Goal: Task Accomplishment & Management: Manage account settings

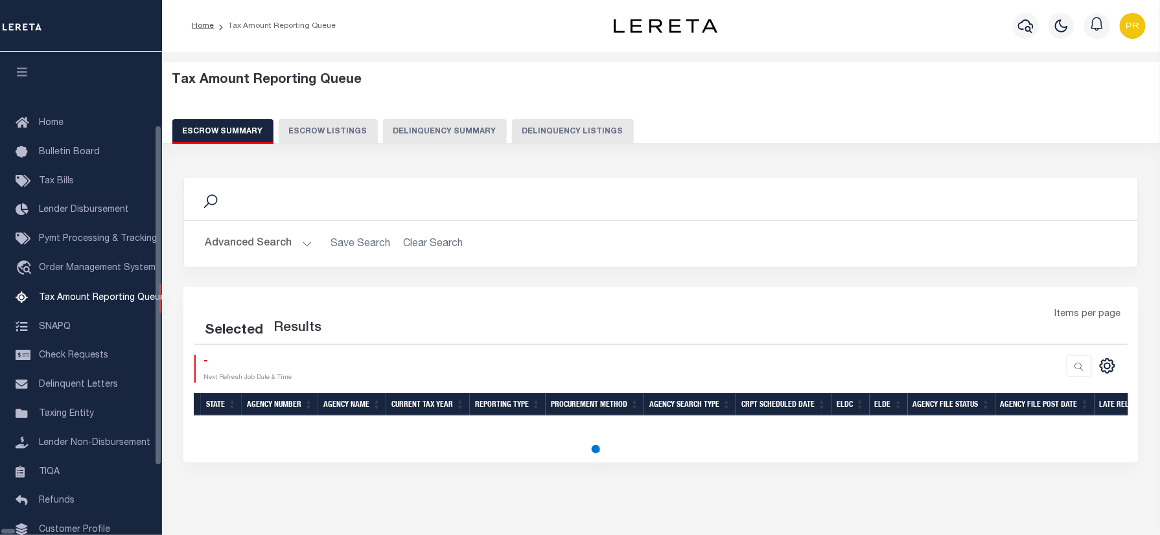
scroll to position [78, 0]
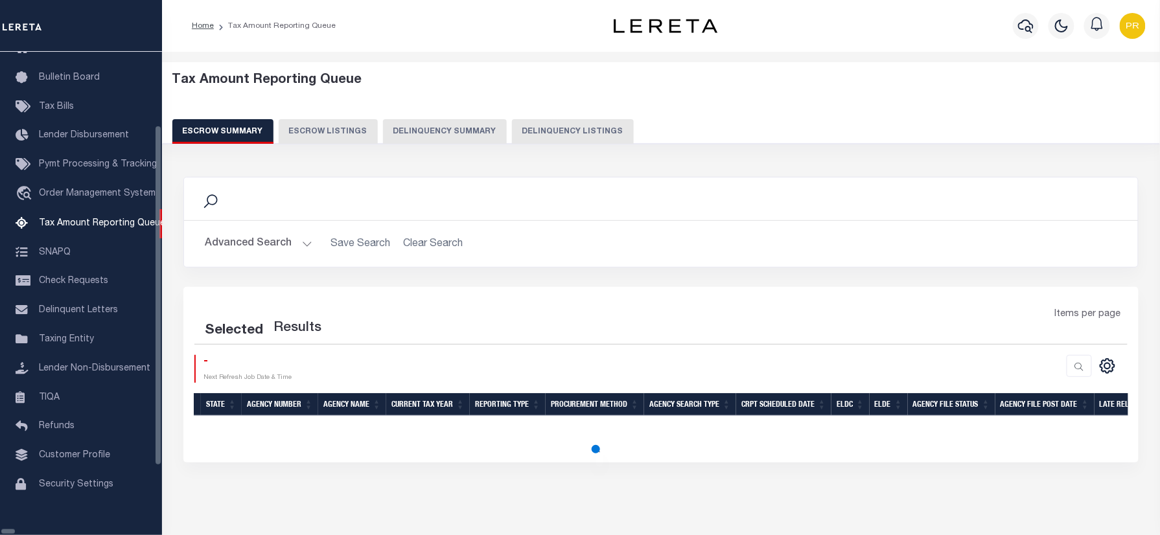
select select "100"
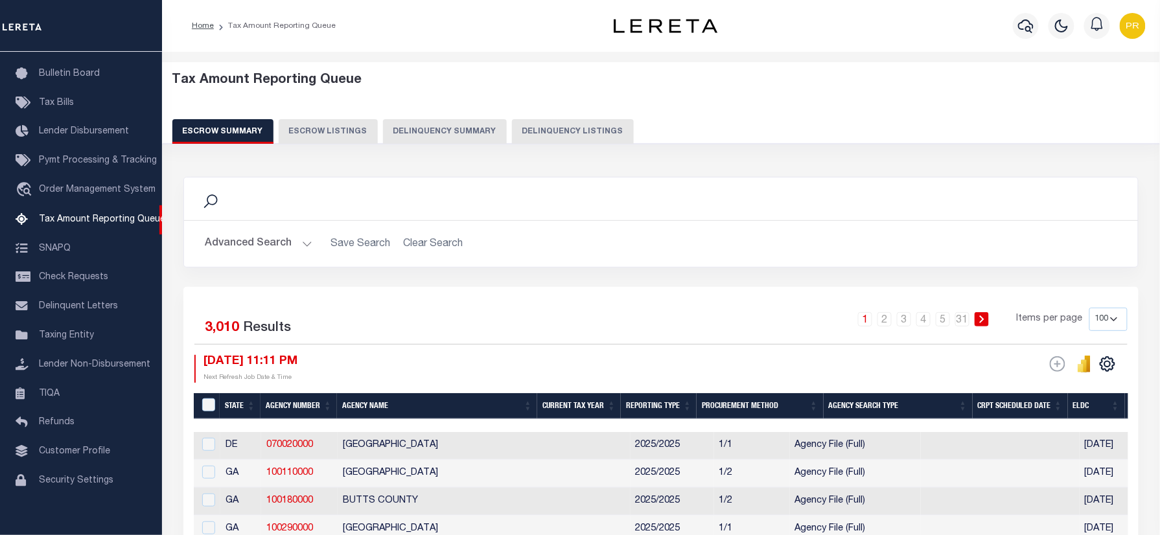
click at [589, 130] on button "Delinquency Listings" at bounding box center [573, 131] width 122 height 25
select select "100"
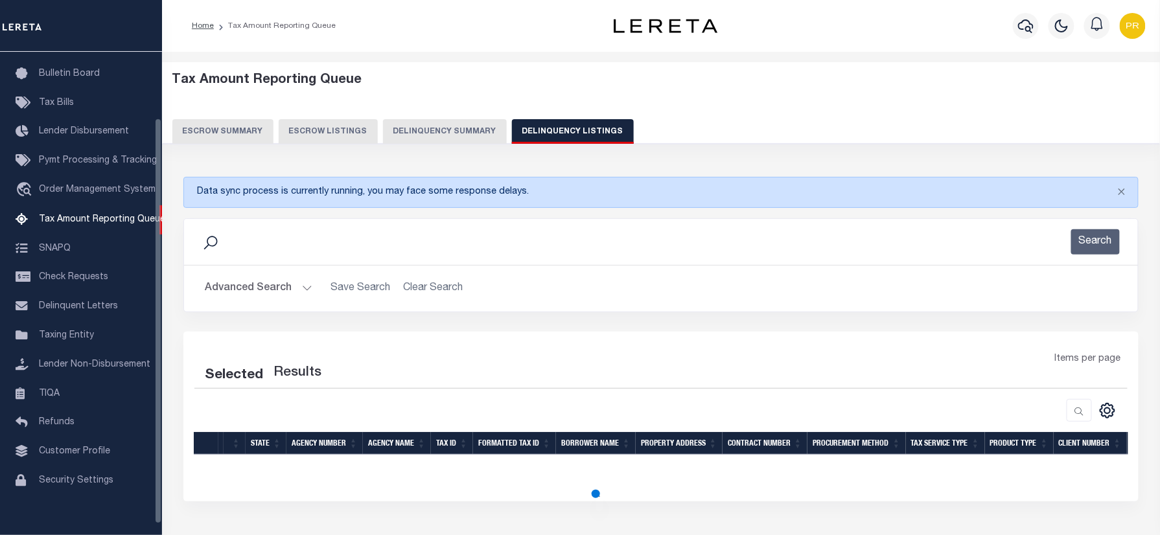
select select "100"
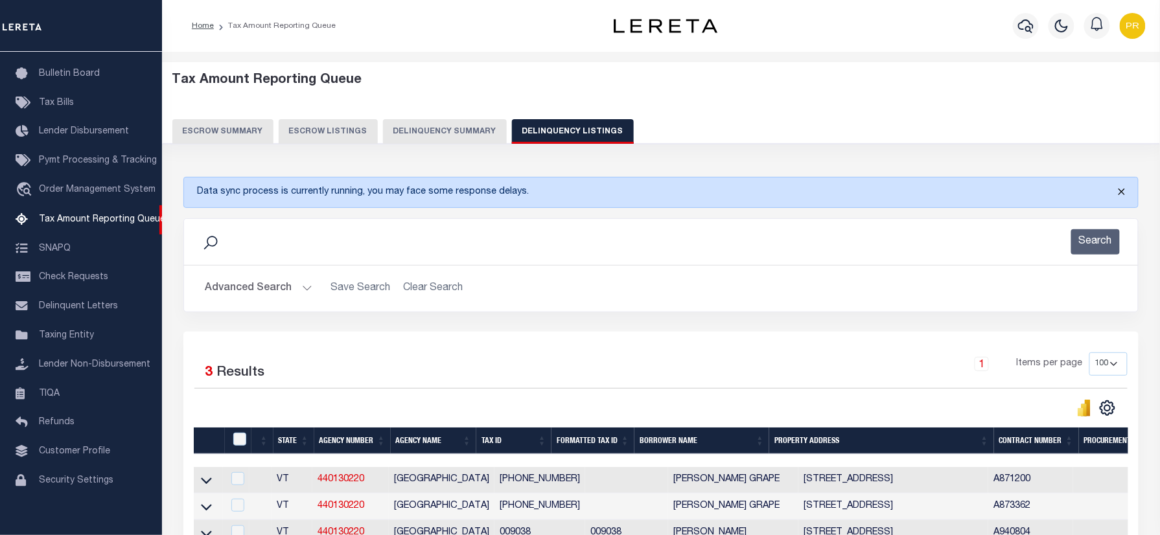
drag, startPoint x: 1126, startPoint y: 190, endPoint x: 1098, endPoint y: 190, distance: 27.9
click at [1126, 190] on button "Close" at bounding box center [1122, 192] width 32 height 29
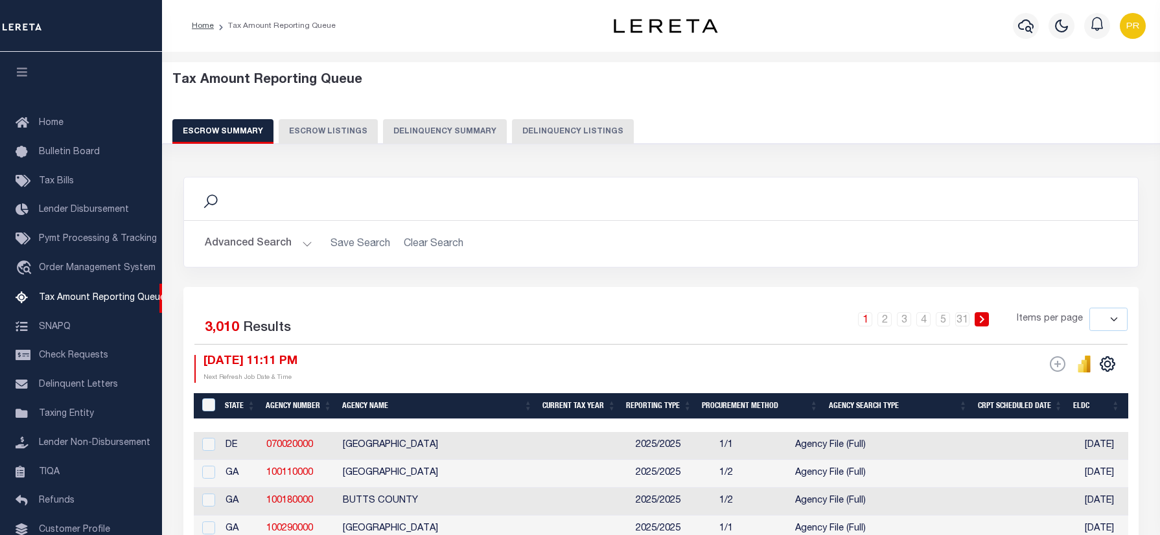
select select
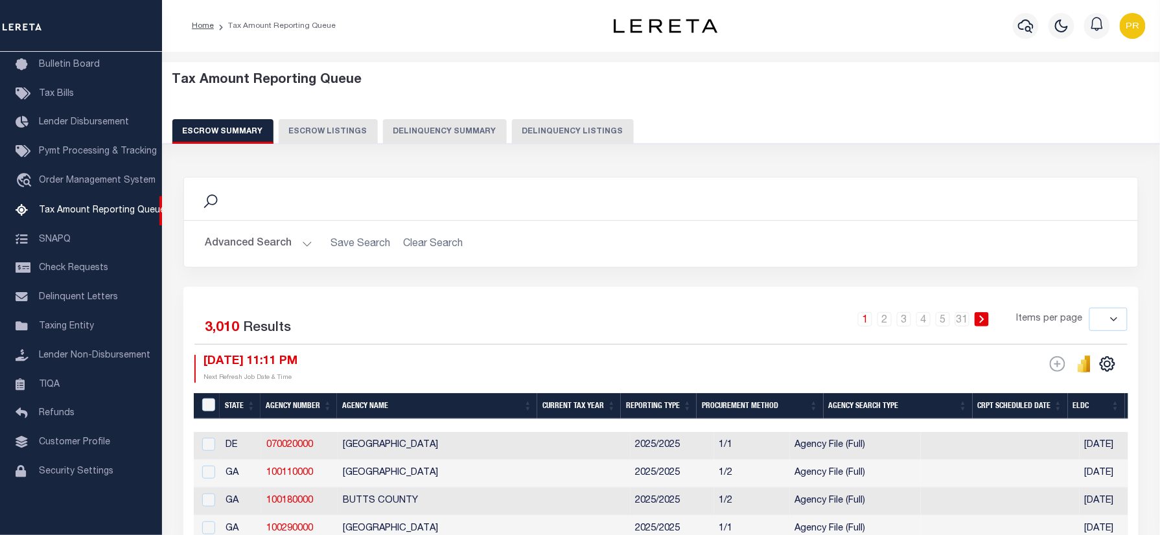
click at [527, 135] on button "Delinquency Listings" at bounding box center [573, 131] width 122 height 25
select select "100"
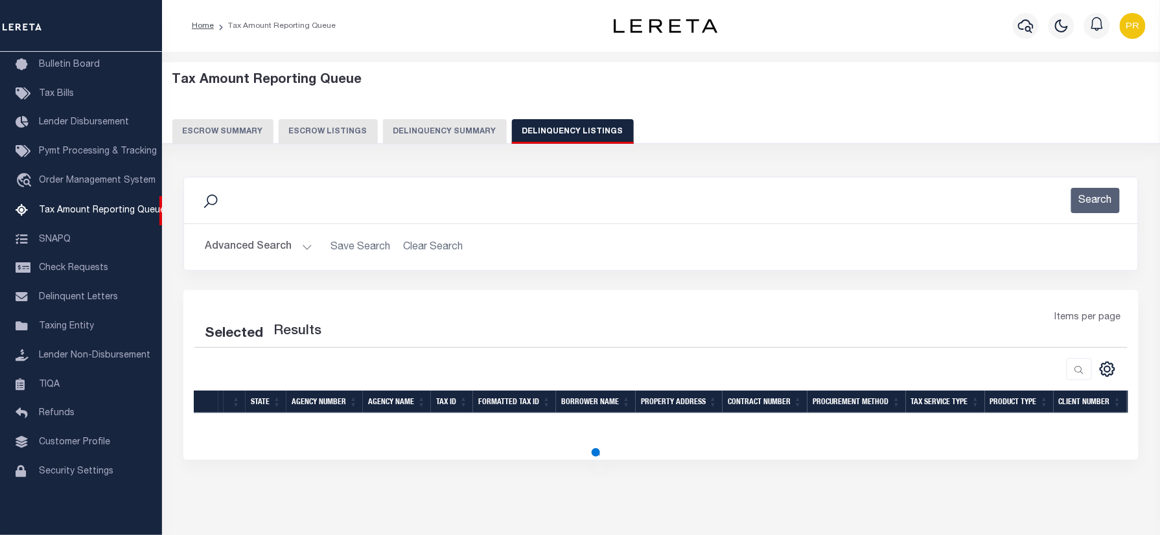
select select "100"
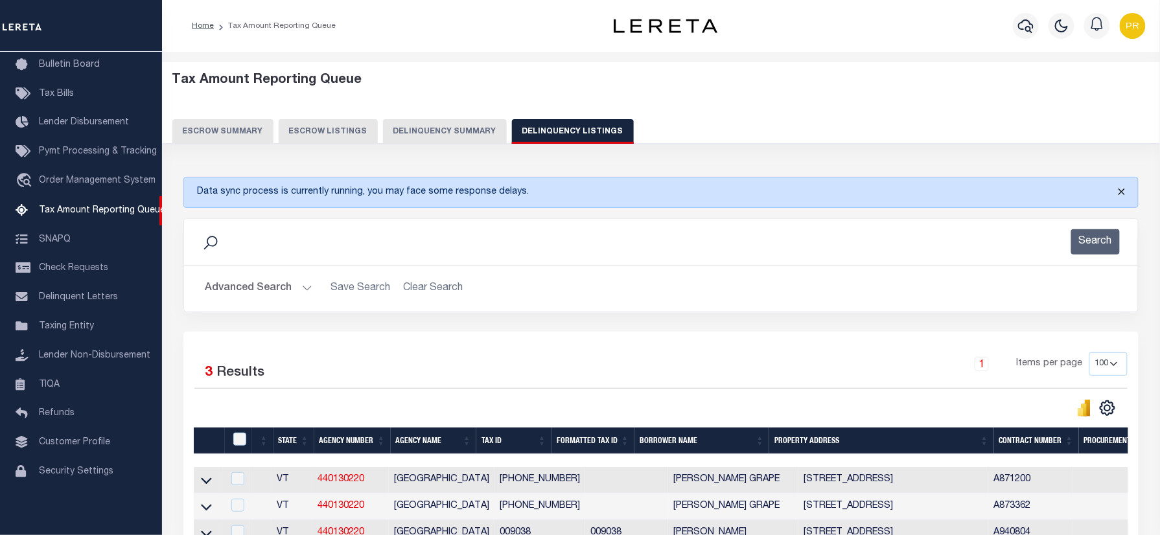
click at [1120, 193] on button "Close" at bounding box center [1122, 192] width 32 height 29
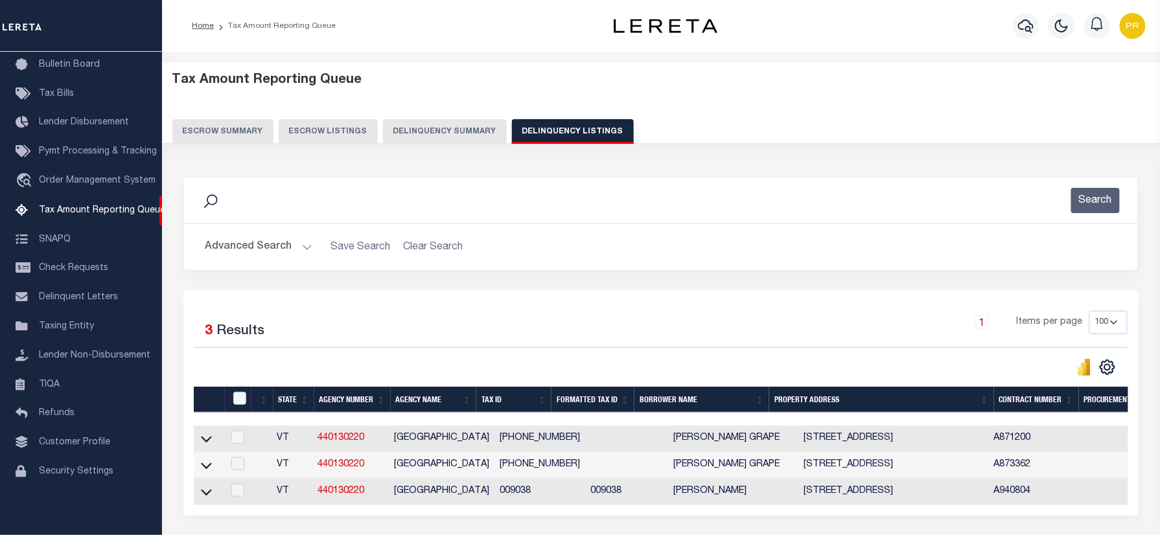
click at [244, 249] on button "Advanced Search" at bounding box center [259, 247] width 108 height 25
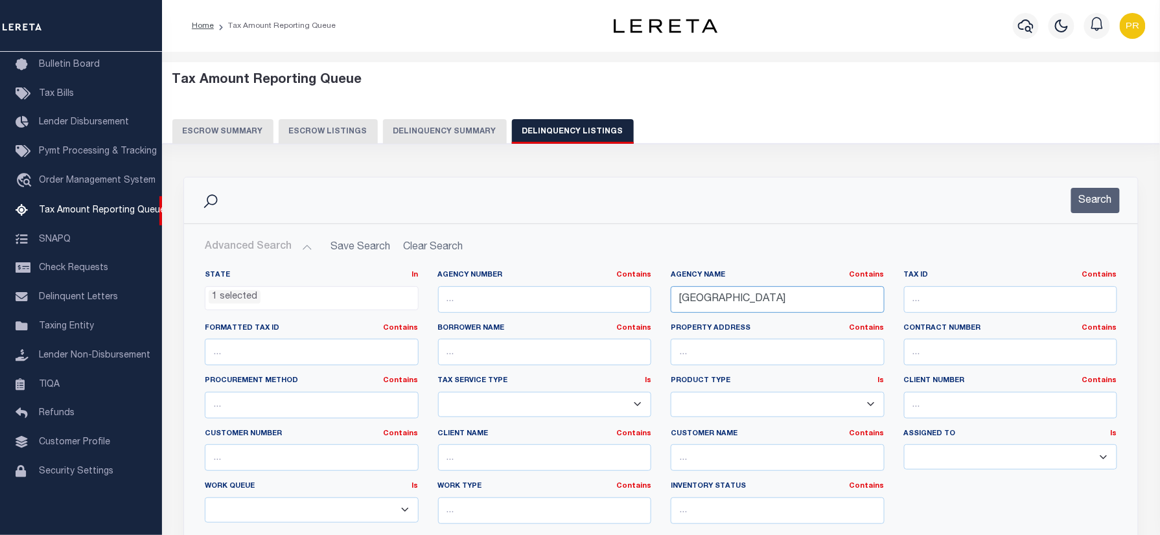
drag, startPoint x: 782, startPoint y: 296, endPoint x: 503, endPoint y: 294, distance: 278.8
click at [499, 296] on div "State In In AK AL AR AZ CA CO CT DC DE FL GA GU HI IA ID IL IN KS KY LA MA MD M…" at bounding box center [661, 402] width 932 height 265
click at [272, 307] on span "1 selected" at bounding box center [312, 299] width 214 height 25
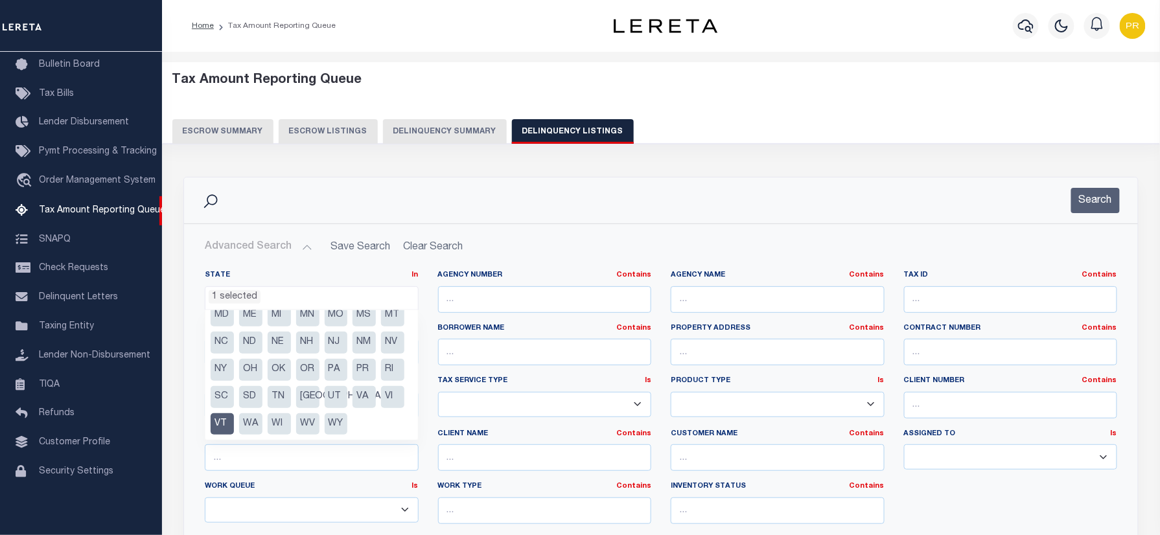
scroll to position [120, 0]
click at [234, 428] on li "VT" at bounding box center [222, 425] width 23 height 22
select select
click at [897, 211] on div "Search" at bounding box center [661, 200] width 934 height 25
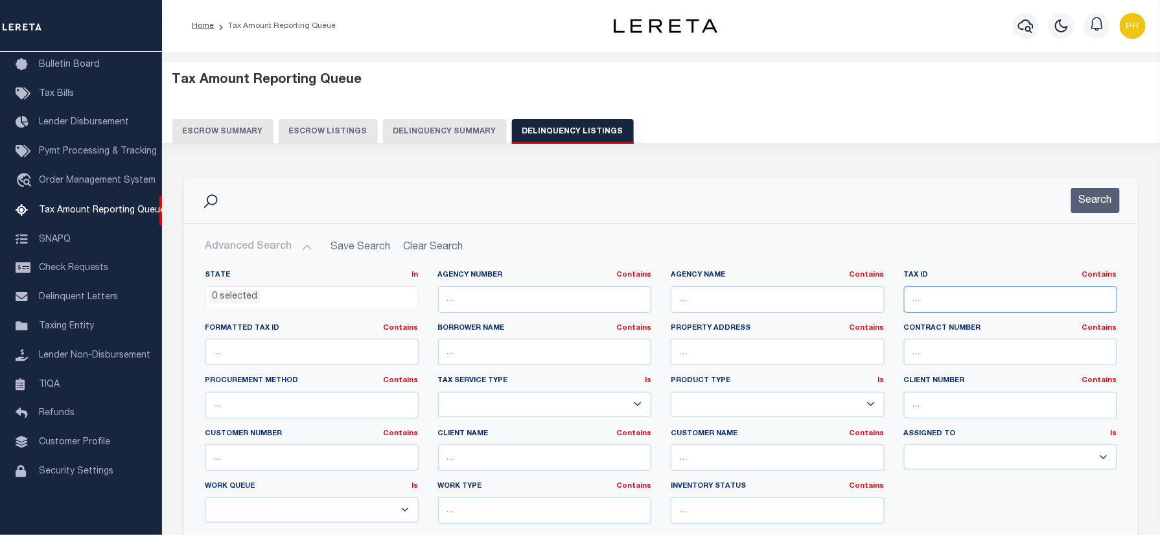
click at [983, 302] on input "text" at bounding box center [1011, 300] width 214 height 27
paste input "4415000009"
click at [1098, 201] on button "Search" at bounding box center [1096, 200] width 49 height 25
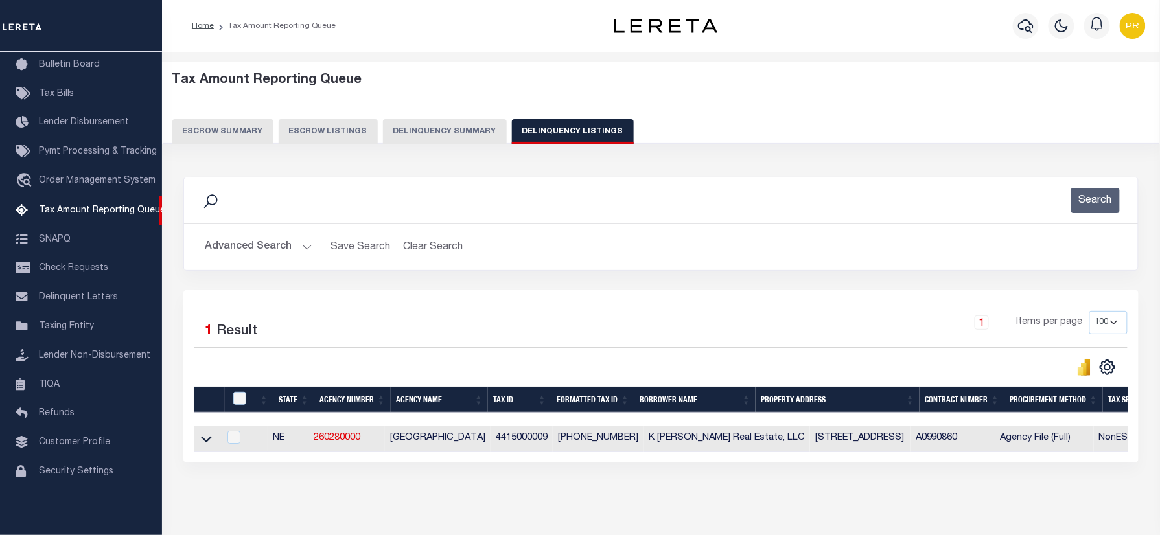
click at [657, 312] on div "1 Items per page 10 25 50 100 500" at bounding box center [781, 328] width 696 height 34
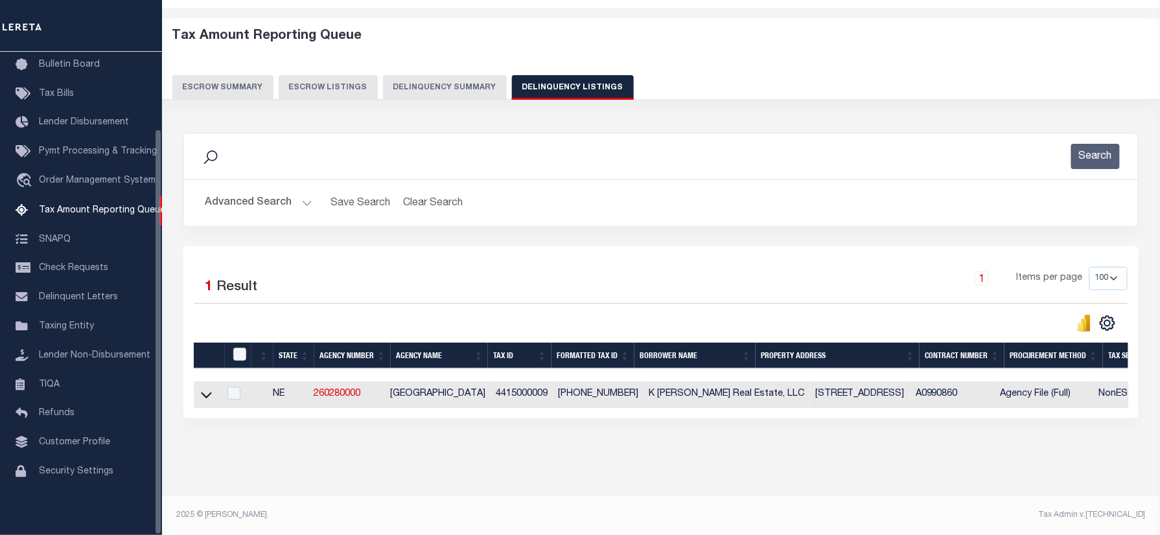
drag, startPoint x: 206, startPoint y: 384, endPoint x: 869, endPoint y: 249, distance: 676.8
click at [206, 388] on icon at bounding box center [206, 395] width 11 height 14
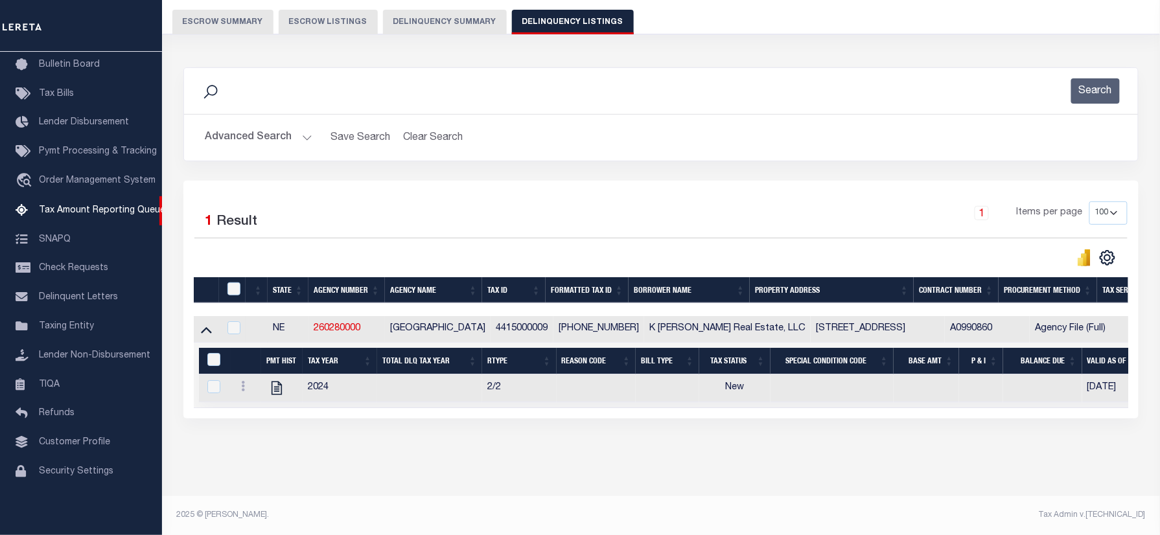
scroll to position [123, 0]
click at [270, 131] on button "Advanced Search" at bounding box center [259, 137] width 108 height 25
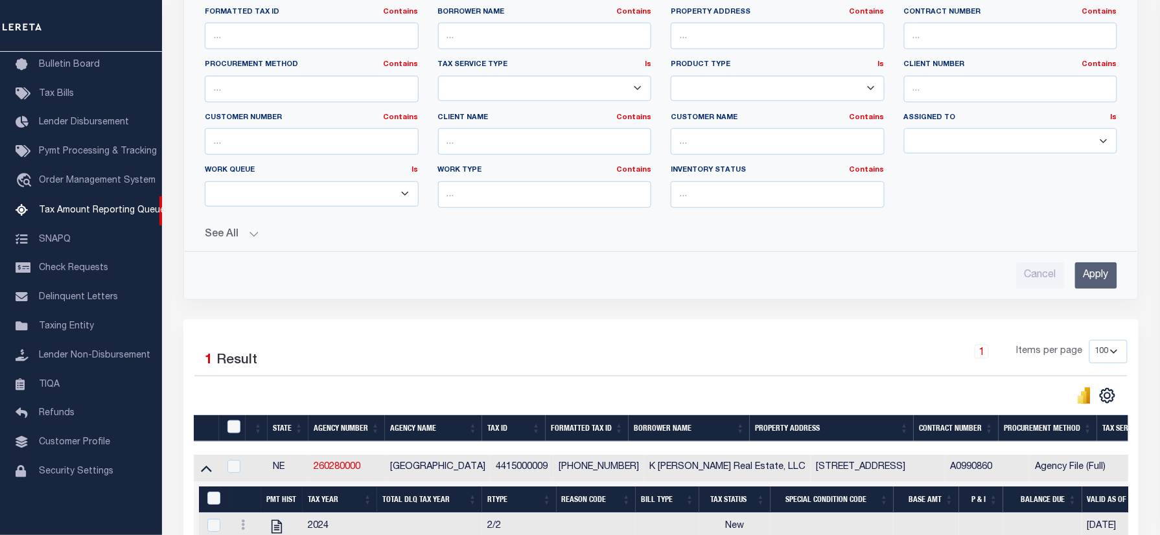
scroll to position [121, 0]
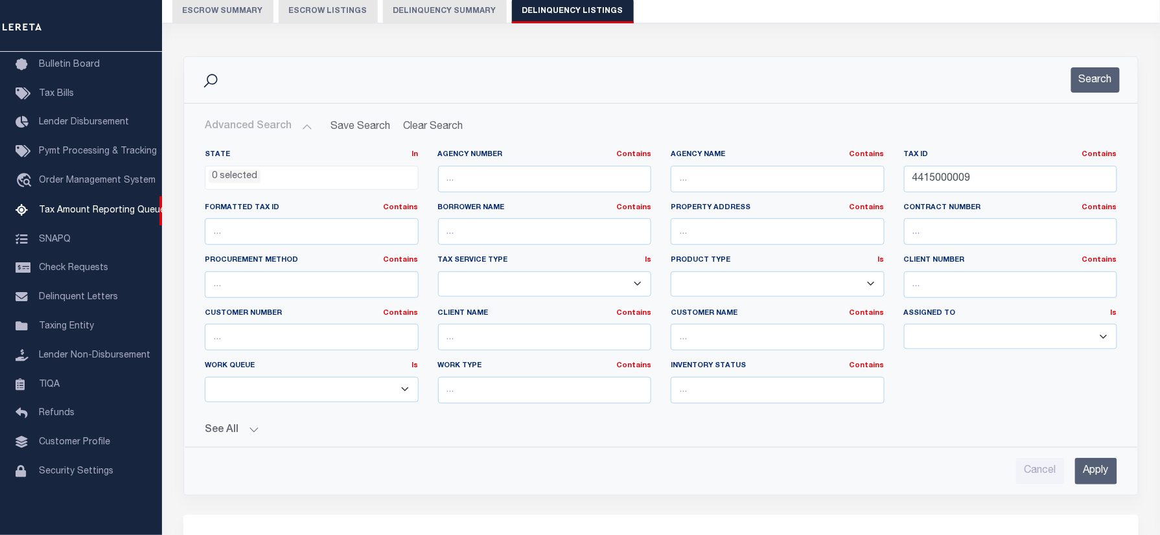
click at [1031, 162] on div "Tax ID Contains Contains Is 4415000009" at bounding box center [1011, 171] width 214 height 43
drag, startPoint x: 966, startPoint y: 167, endPoint x: 740, endPoint y: 167, distance: 225.6
click at [740, 167] on div "State In In AK AL AR AZ CA CO CT DC DE FL GA GU HI IA ID IL IN KS KY LA MA MD M…" at bounding box center [661, 282] width 932 height 265
paste input "509583"
click at [1108, 80] on button "Search" at bounding box center [1096, 79] width 49 height 25
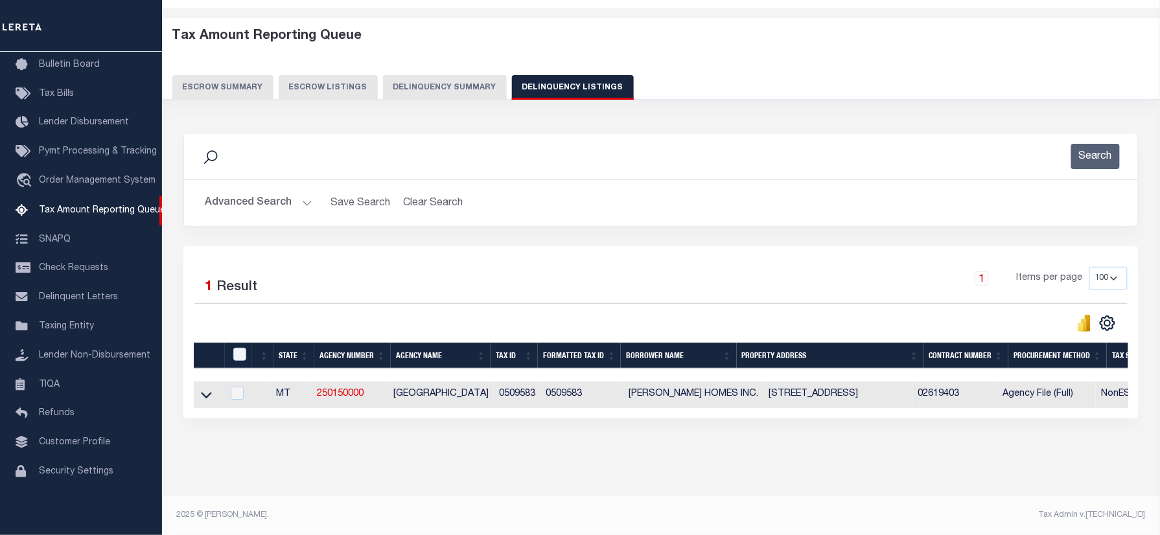
scroll to position [56, 0]
click at [576, 249] on div "Selected 1 Result 1 Items per page 10 25 50 100 500" at bounding box center [661, 332] width 956 height 172
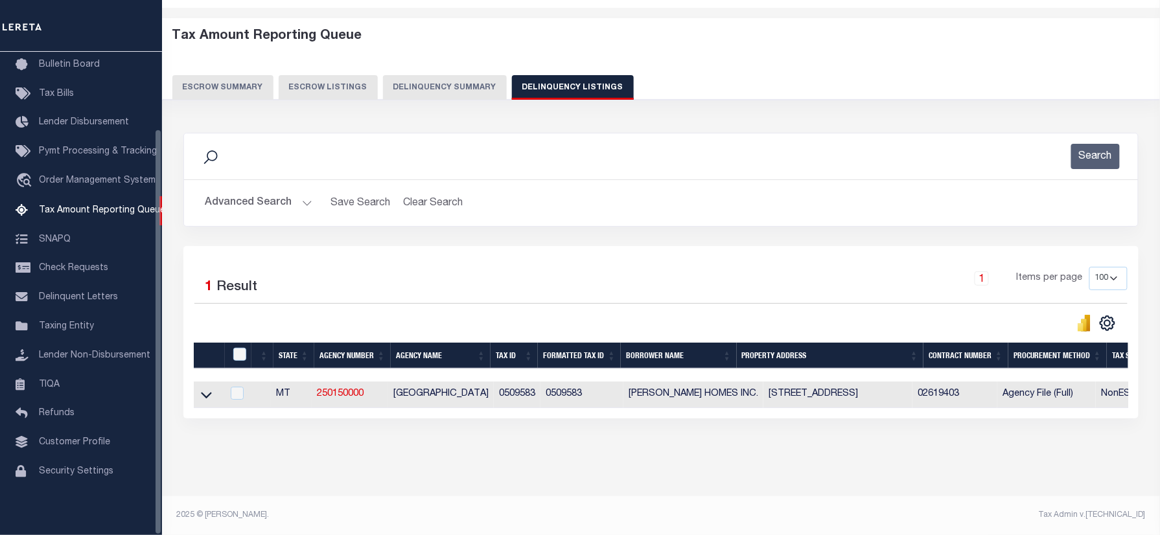
drag, startPoint x: 208, startPoint y: 389, endPoint x: 573, endPoint y: 290, distance: 378.1
click at [208, 393] on icon at bounding box center [206, 396] width 11 height 6
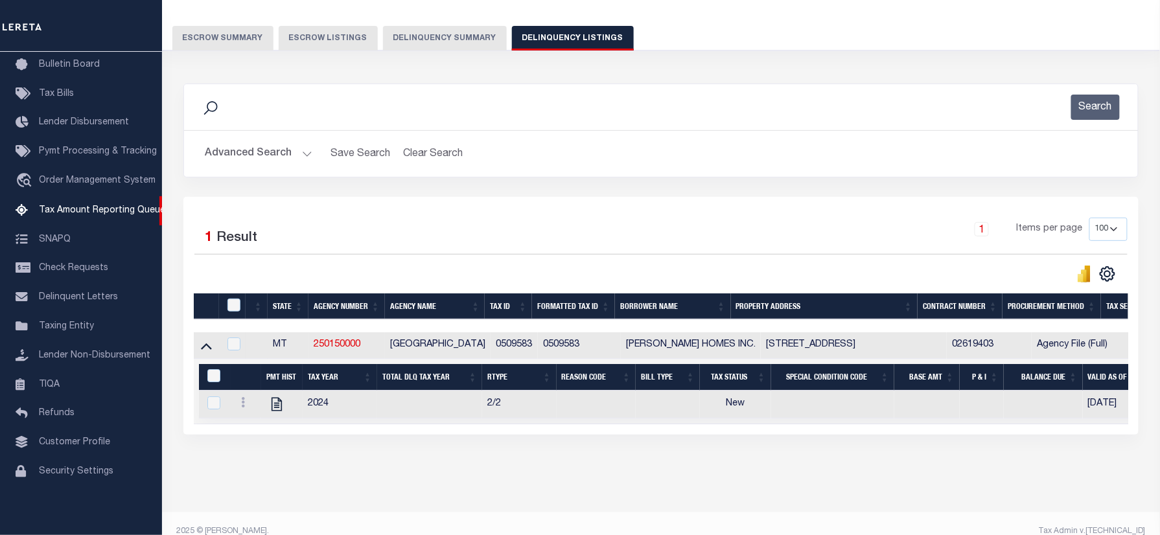
scroll to position [123, 0]
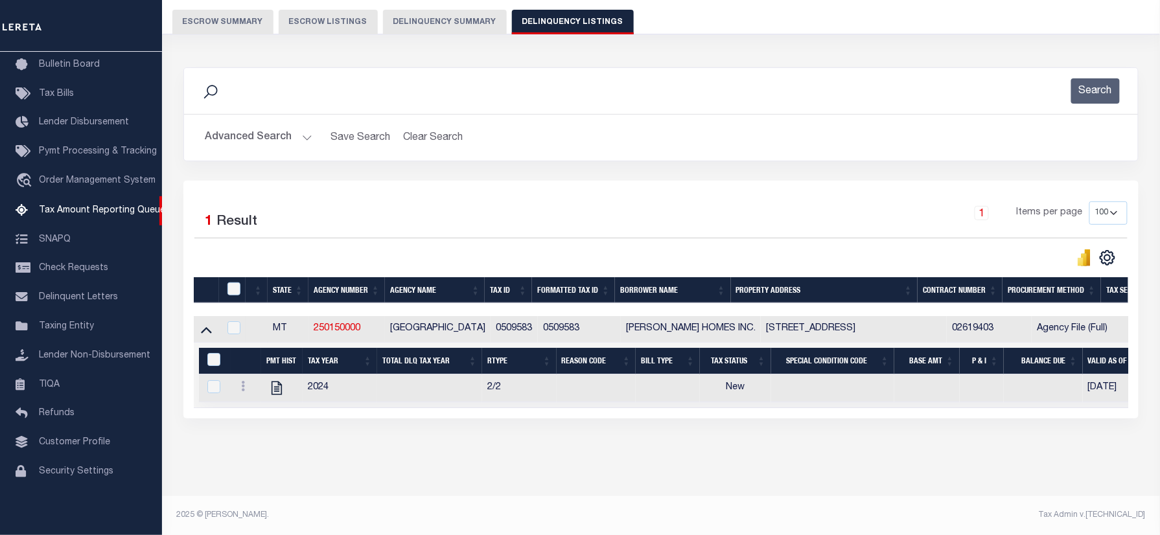
click at [232, 128] on button "Advanced Search" at bounding box center [259, 137] width 108 height 25
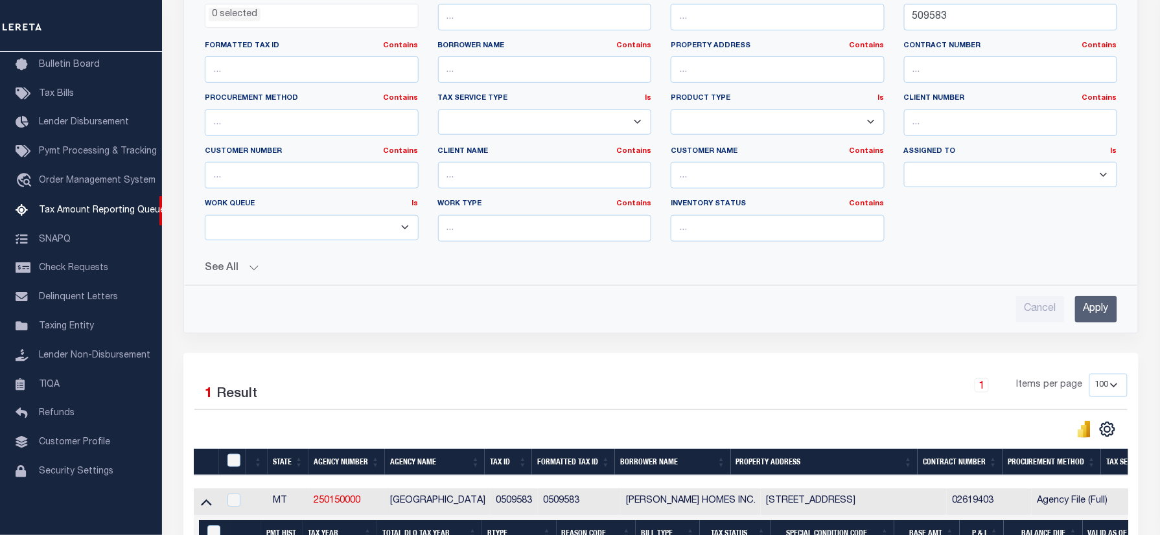
scroll to position [32, 0]
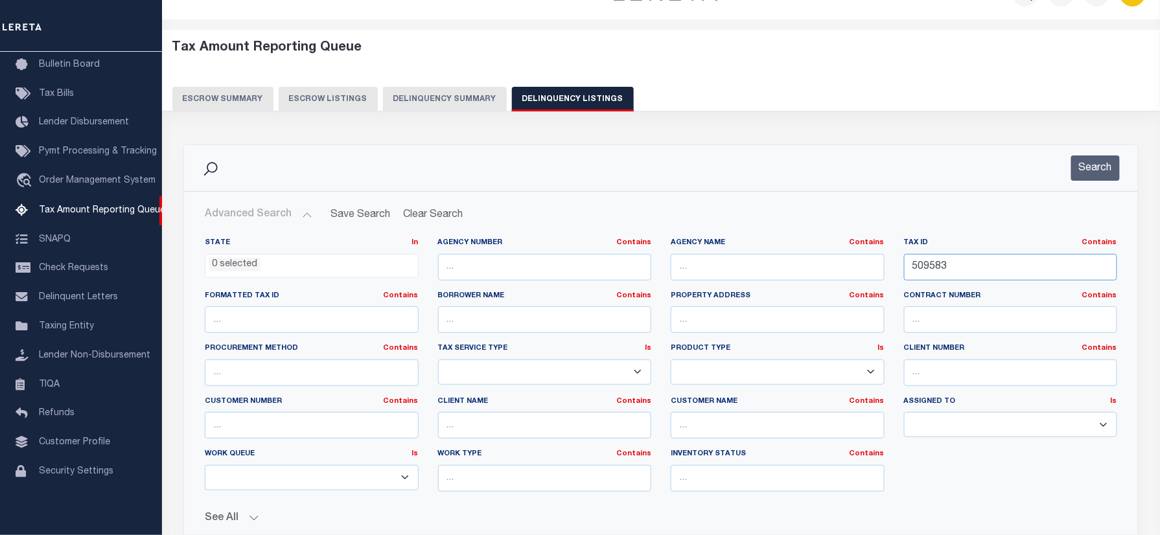
drag, startPoint x: 1004, startPoint y: 268, endPoint x: 753, endPoint y: 283, distance: 252.0
click at [753, 283] on div "State In In AK AL AR AZ CA CO CT DC DE FL GA GU HI IA ID IL IN KS KY LA MA MD M…" at bounding box center [661, 370] width 932 height 265
paste input "48092"
type input "48092"
click at [1080, 166] on button "Search" at bounding box center [1096, 168] width 49 height 25
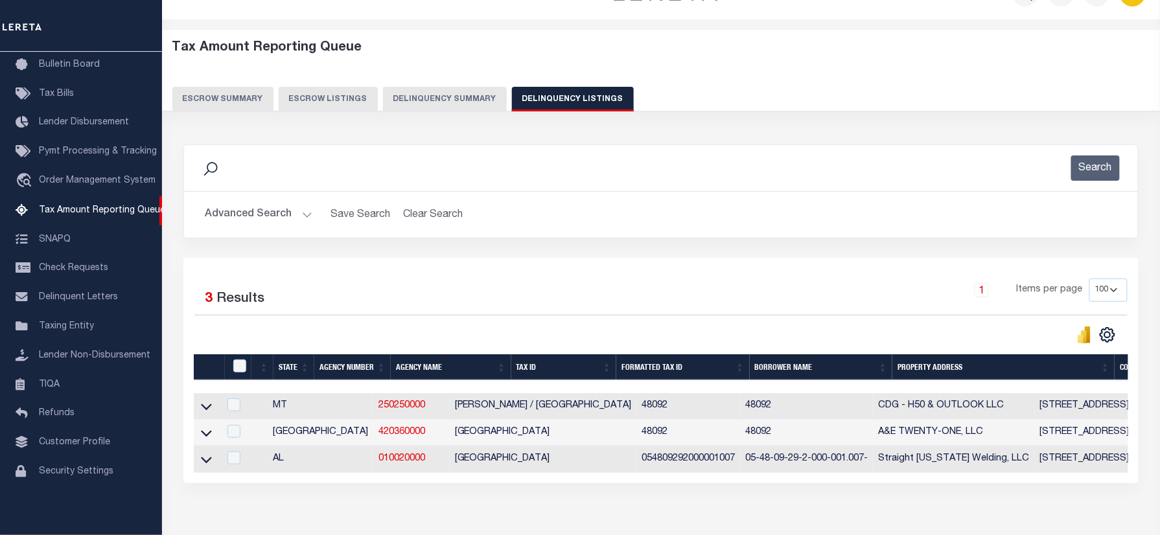
click at [669, 302] on div "1 Items per page 10 25 50 100 500" at bounding box center [781, 296] width 696 height 34
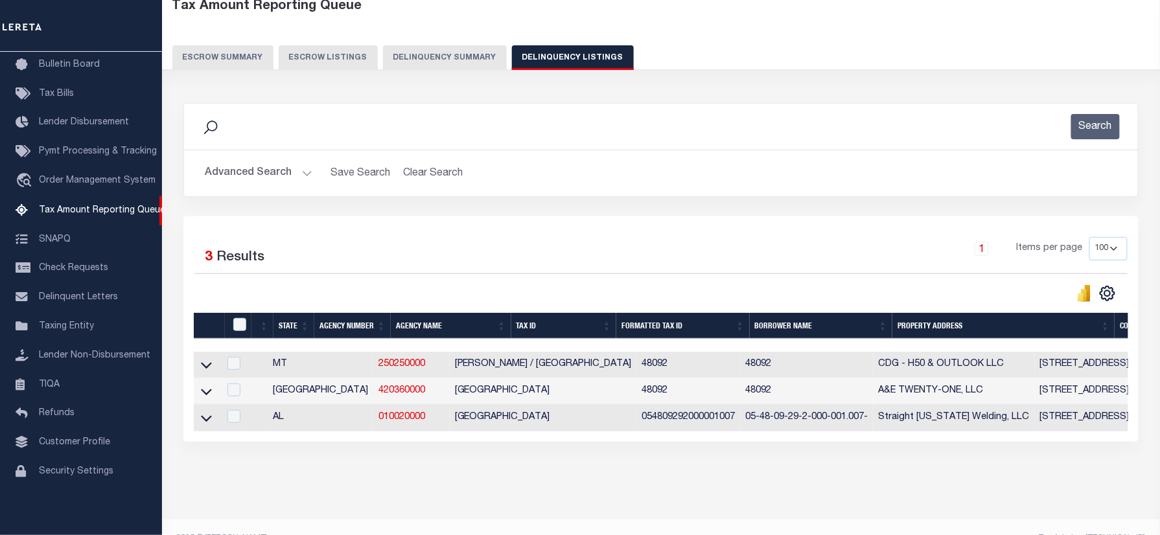
scroll to position [110, 0]
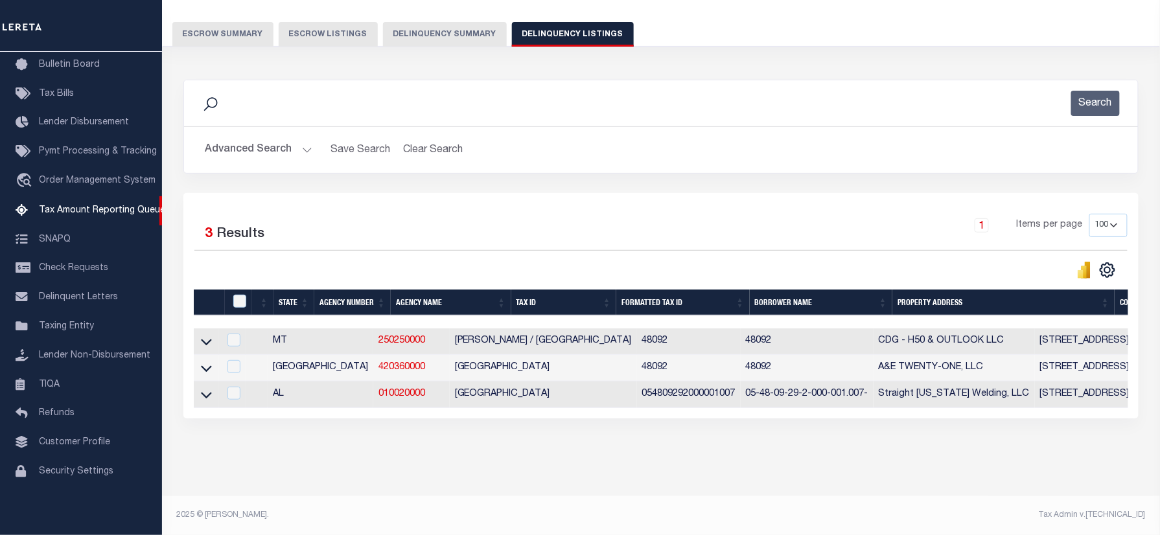
click at [200, 336] on link at bounding box center [206, 340] width 15 height 9
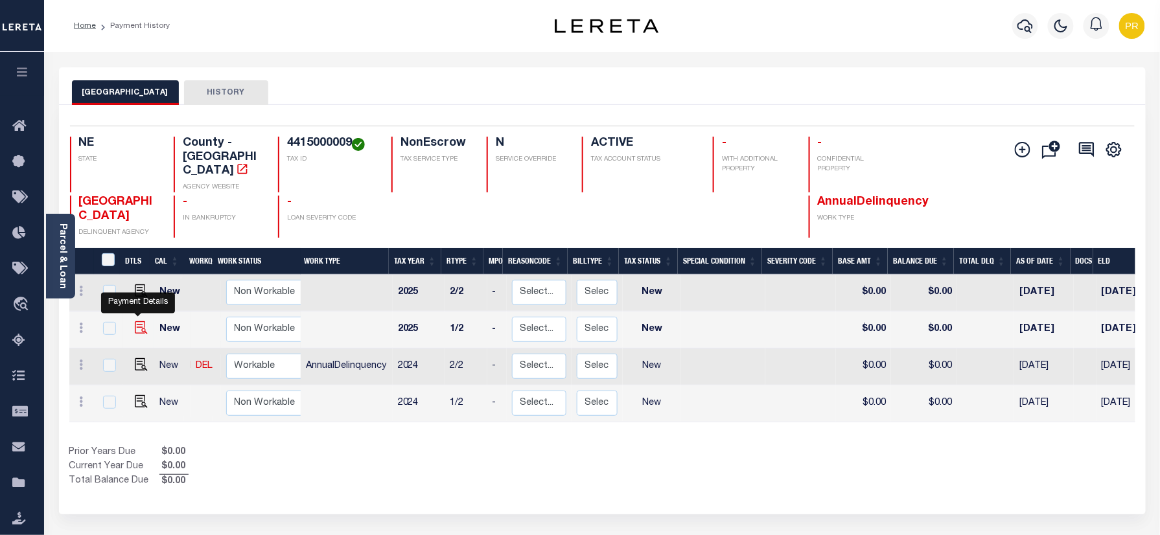
click at [135, 322] on img "" at bounding box center [141, 328] width 13 height 13
checkbox input "true"
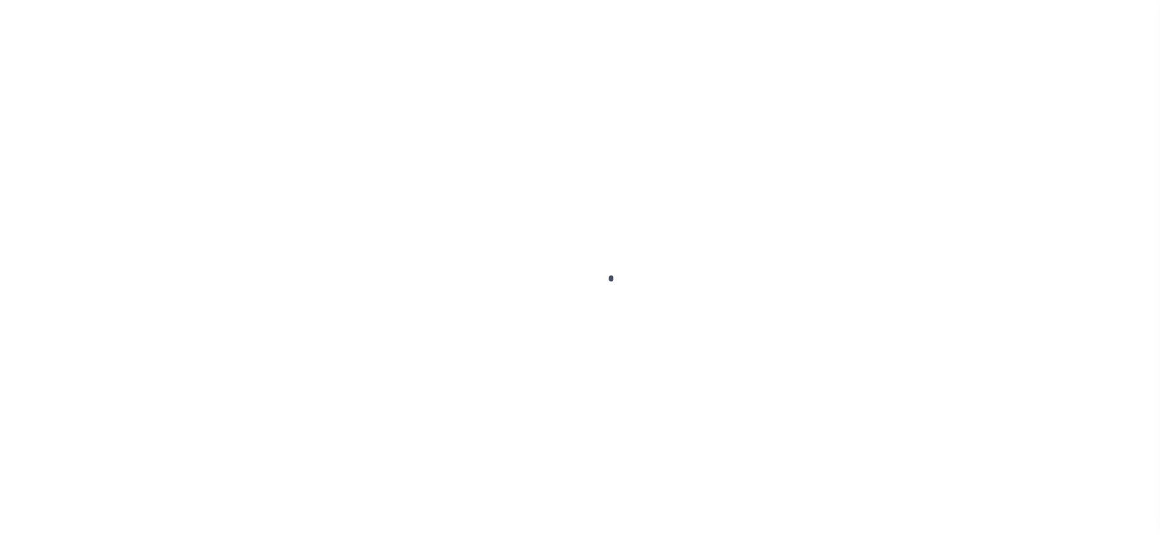
checkbox input "false"
type input "[DATE]"
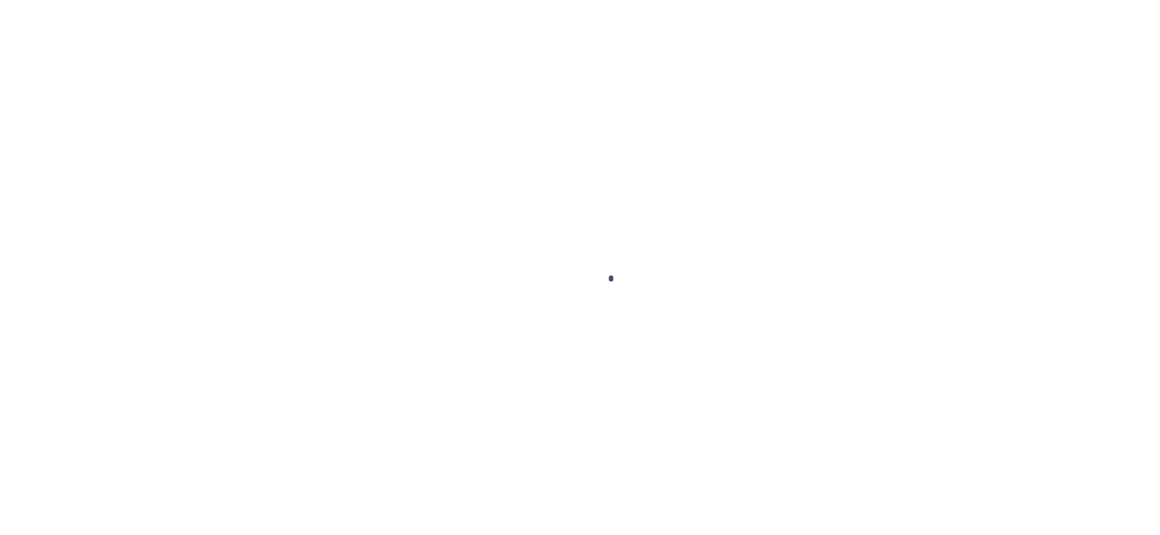
select select "NW2"
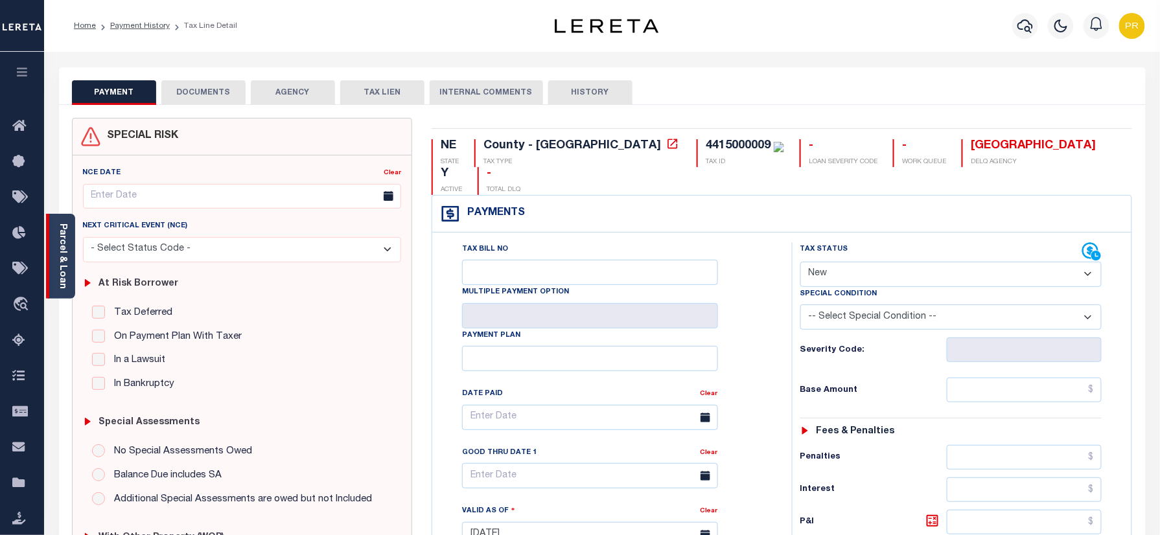
click at [58, 260] on link "Parcel & Loan" at bounding box center [62, 256] width 9 height 65
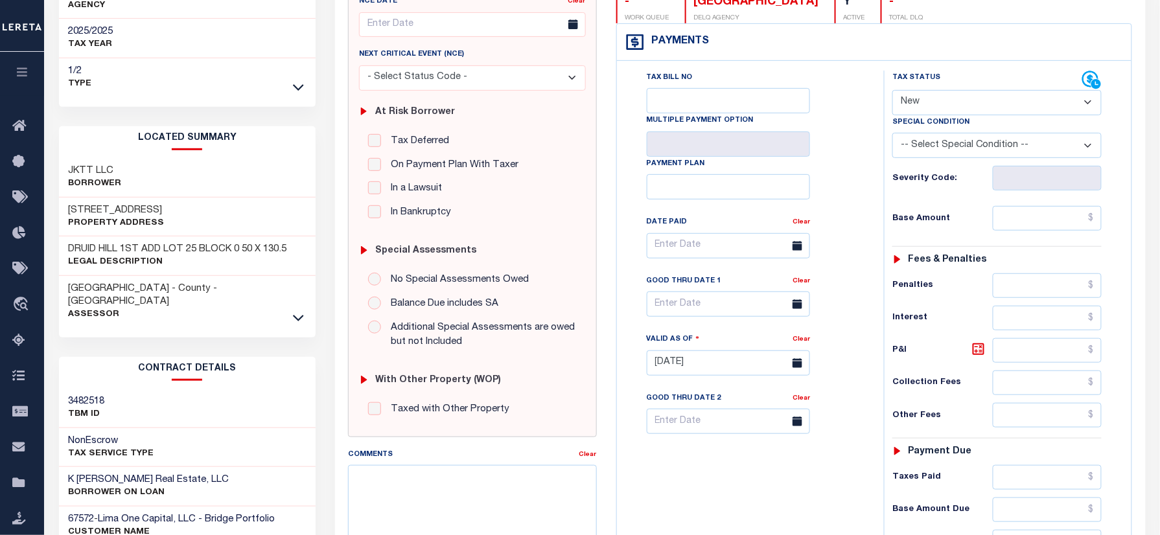
scroll to position [172, 0]
click at [78, 204] on h3 "4139 N 40TH AVE" at bounding box center [117, 210] width 96 height 13
copy h3 "4139"
drag, startPoint x: 100, startPoint y: 195, endPoint x: 153, endPoint y: 189, distance: 53.5
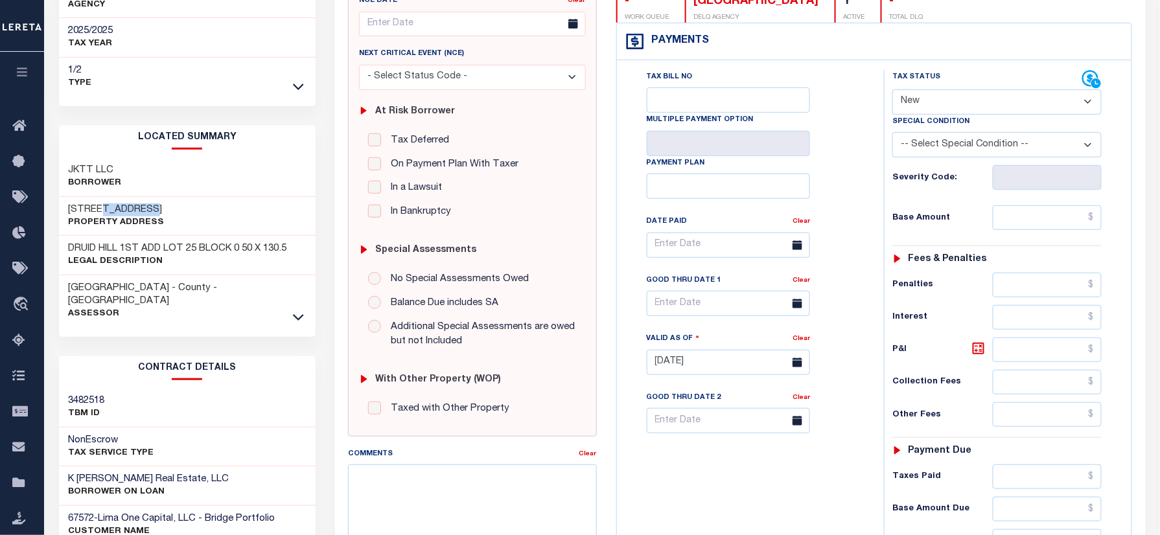
click at [153, 197] on div "4139 N 40TH AVE Property Address" at bounding box center [187, 217] width 257 height 40
copy h3 "40TH AVE"
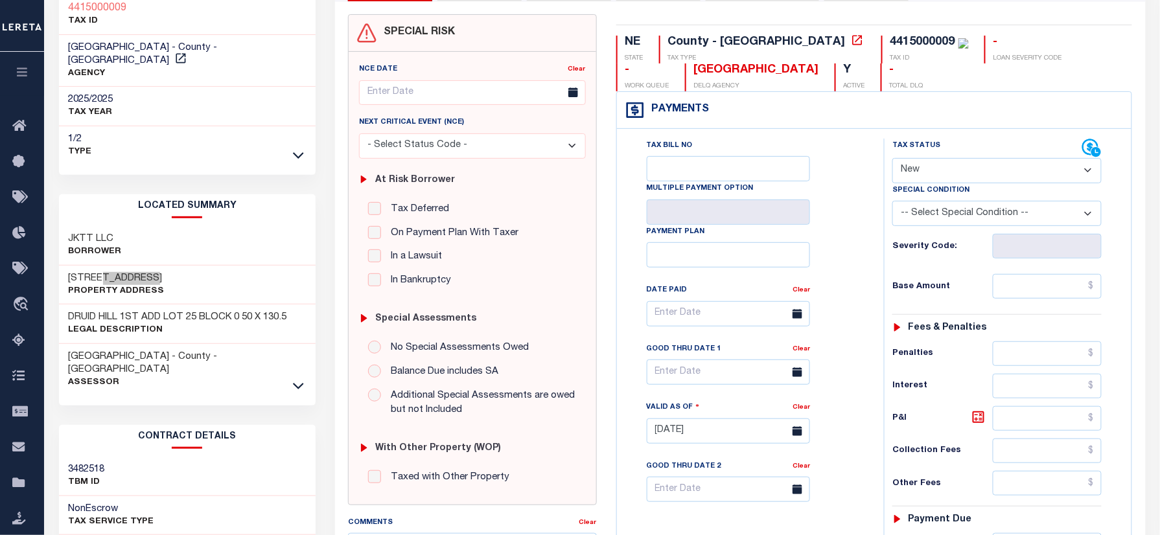
scroll to position [0, 0]
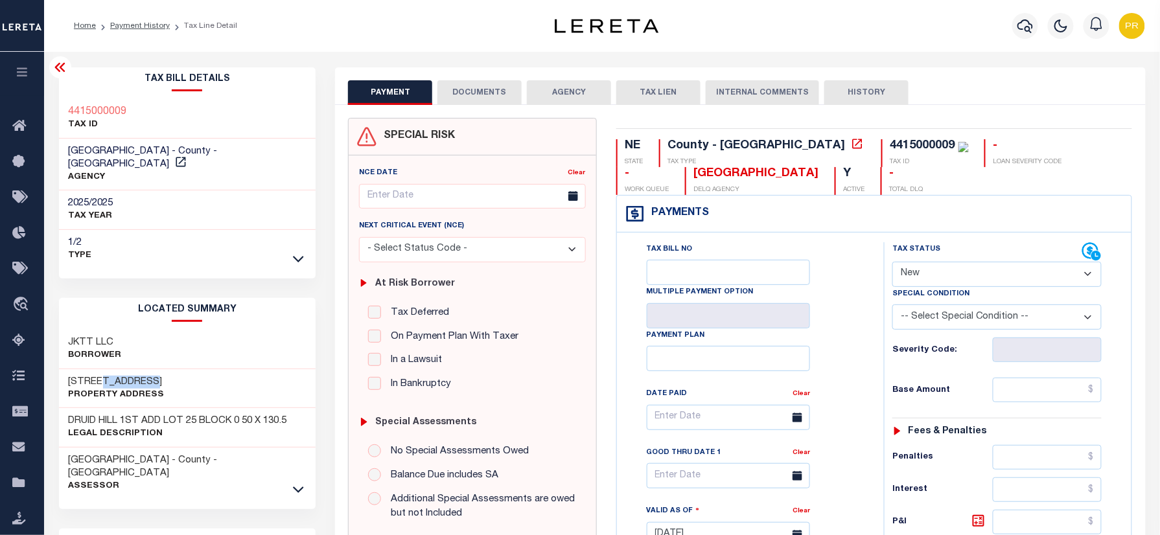
click at [76, 106] on h3 "4415000009" at bounding box center [98, 112] width 58 height 13
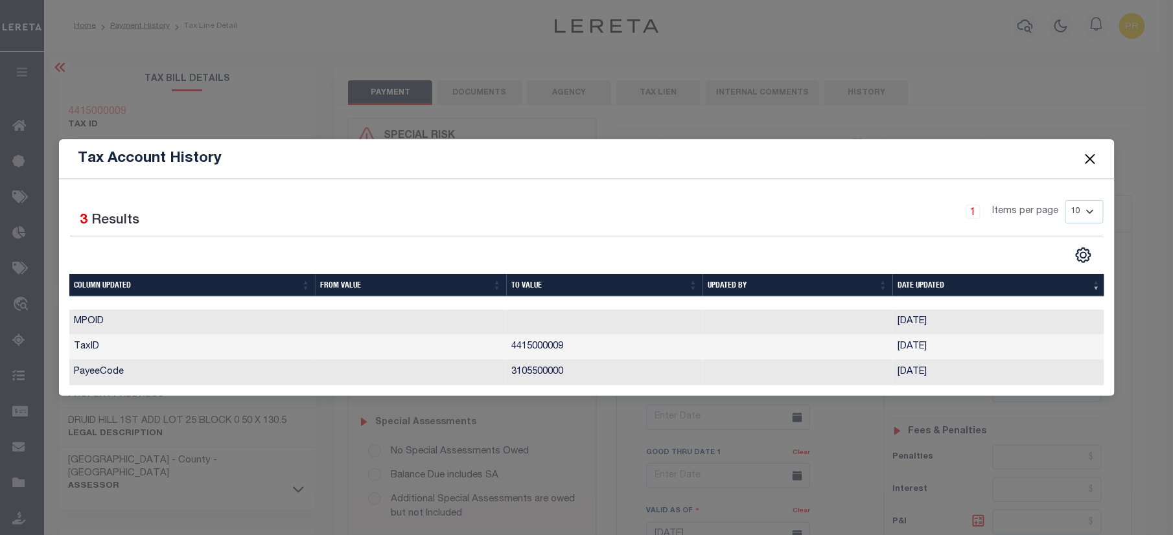
click at [1090, 150] on button "Close" at bounding box center [1090, 158] width 17 height 17
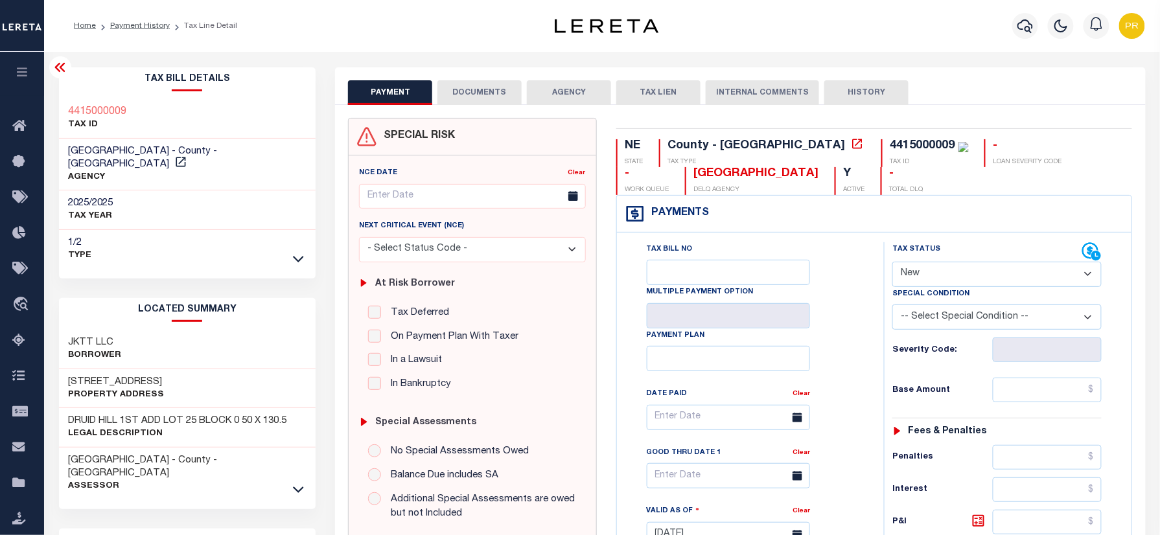
click at [99, 97] on div "Tax Bill Details 4415000009 TAX ID DOUGLAS COUNTY - County - NE" at bounding box center [187, 167] width 257 height 201
copy h3 "4415000009"
click at [130, 22] on link "Payment History" at bounding box center [140, 26] width 60 height 8
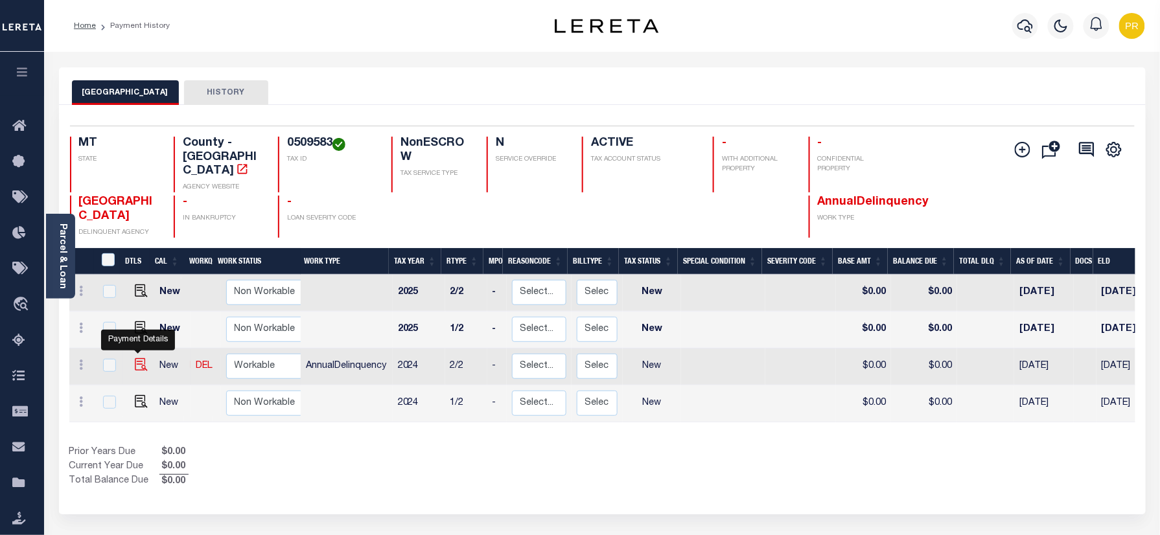
click at [135, 359] on img "" at bounding box center [141, 365] width 13 height 13
checkbox input "true"
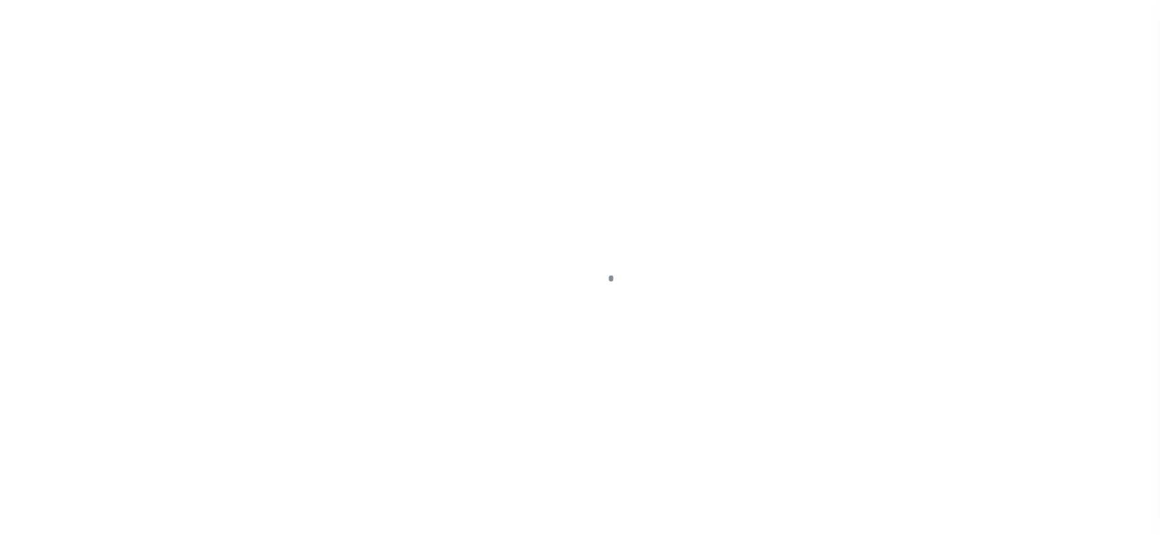
checkbox input "false"
type input "[DATE]"
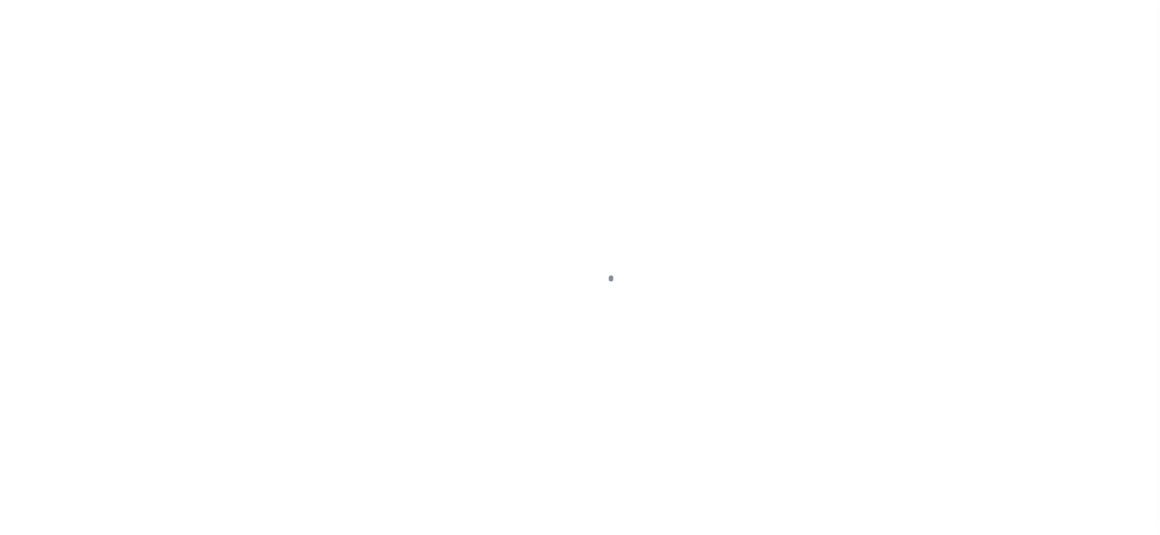
select select "NW2"
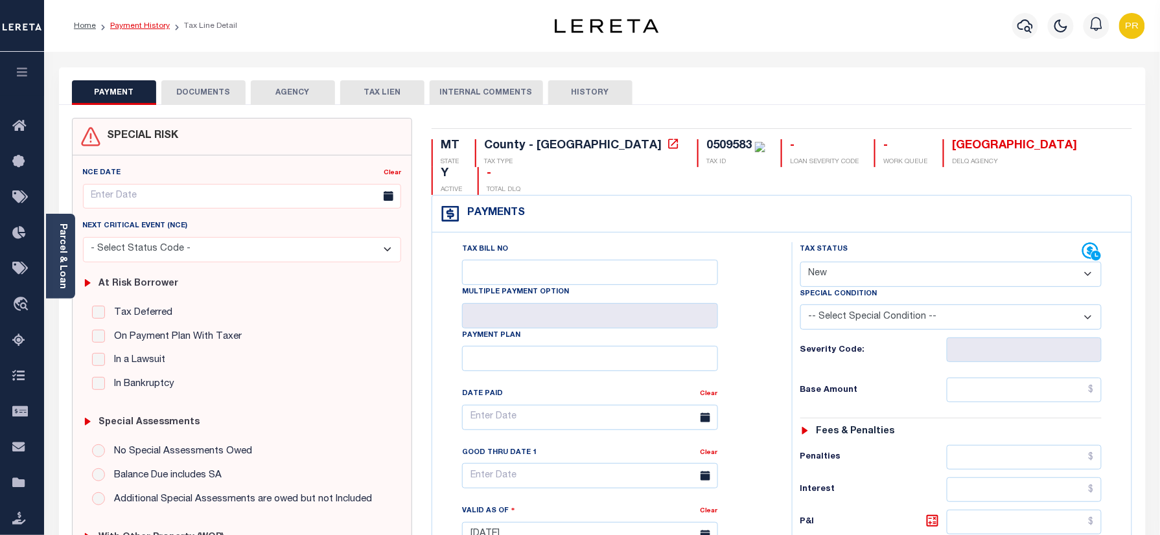
click at [131, 22] on link "Payment History" at bounding box center [140, 26] width 60 height 8
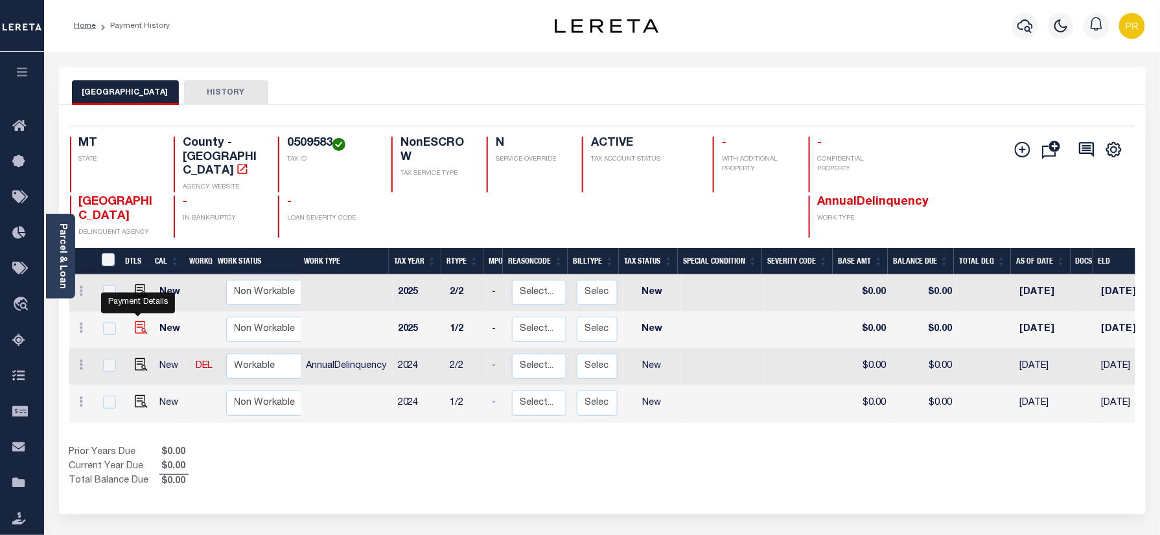
click at [135, 322] on img "" at bounding box center [141, 328] width 13 height 13
checkbox input "true"
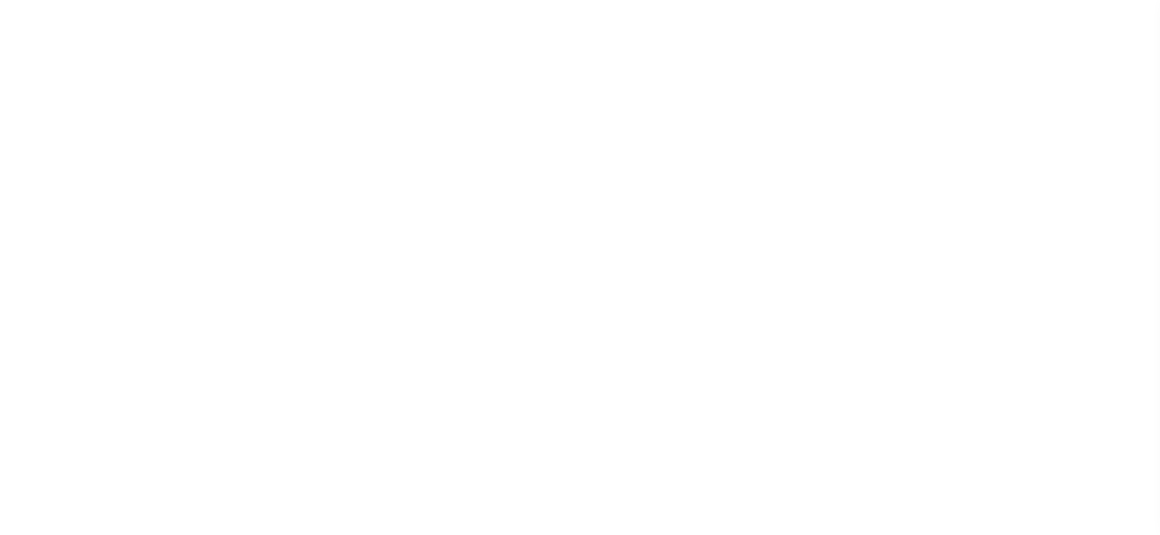
select select "NW2"
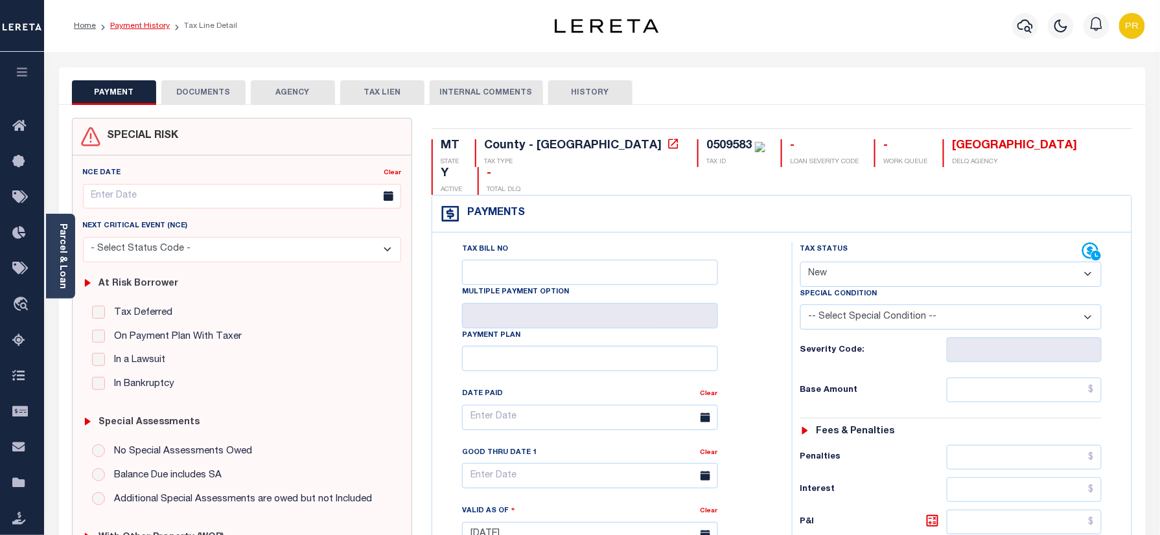
click at [127, 29] on link "Payment History" at bounding box center [140, 26] width 60 height 8
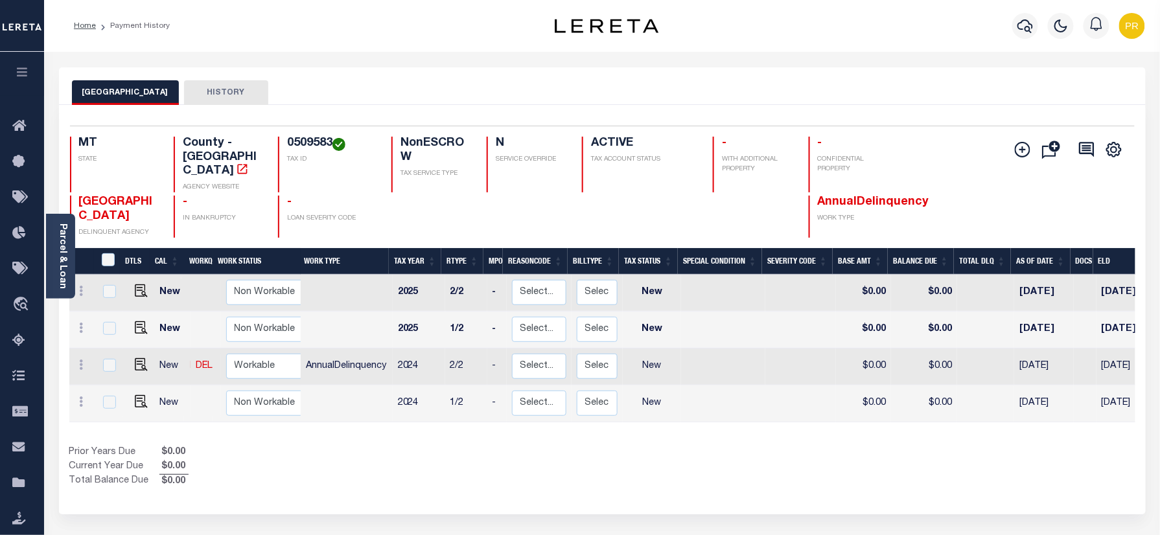
click at [304, 141] on h4 "0509583" at bounding box center [331, 144] width 89 height 14
copy h4 "0509583"
click at [323, 140] on h4 "0509583" at bounding box center [331, 144] width 89 height 14
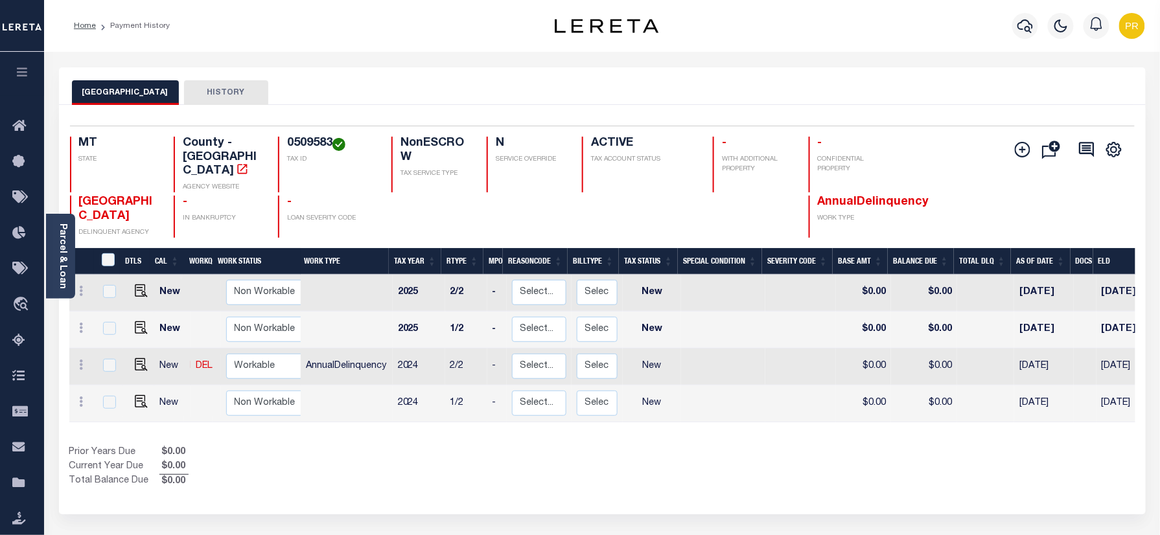
click at [309, 141] on h4 "0509583" at bounding box center [331, 144] width 89 height 14
click at [301, 135] on div "Selected 4 Results 1 Items per page 25 50 100 MT STATE County - MT AGENCY WEBSI…" at bounding box center [603, 182] width 1086 height 112
click at [318, 146] on h4 "0509583" at bounding box center [331, 144] width 89 height 14
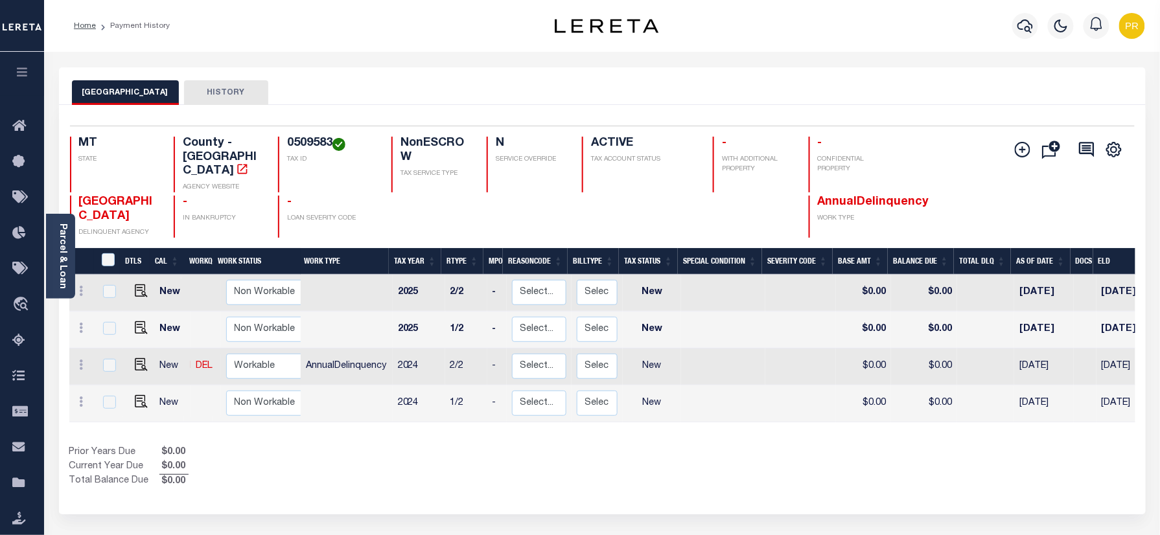
click at [318, 146] on h4 "0509583" at bounding box center [331, 144] width 89 height 14
drag, startPoint x: 137, startPoint y: 356, endPoint x: 183, endPoint y: 362, distance: 45.8
click at [137, 359] on img "" at bounding box center [141, 365] width 13 height 13
checkbox input "true"
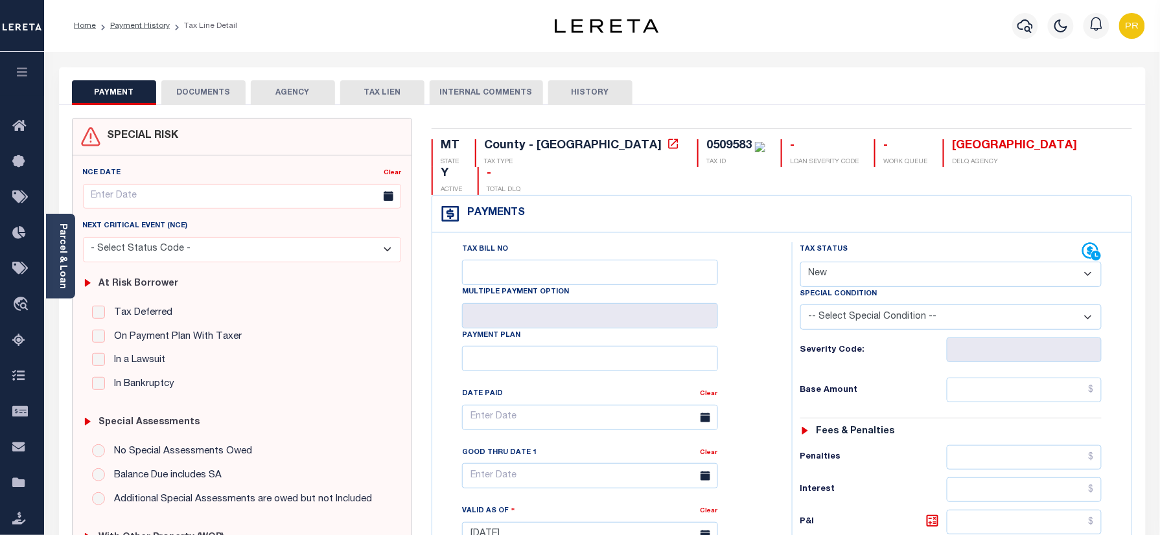
drag, startPoint x: 871, startPoint y: 244, endPoint x: 865, endPoint y: 261, distance: 17.5
click at [871, 262] on select "- Select Status Code - Open Due/Unpaid Paid Incomplete No Tax Due Internal Refu…" at bounding box center [952, 274] width 302 height 25
select select "PYD"
click at [801, 262] on select "- Select Status Code - Open Due/Unpaid Paid Incomplete No Tax Due Internal Refu…" at bounding box center [952, 274] width 302 height 25
type input "[DATE]"
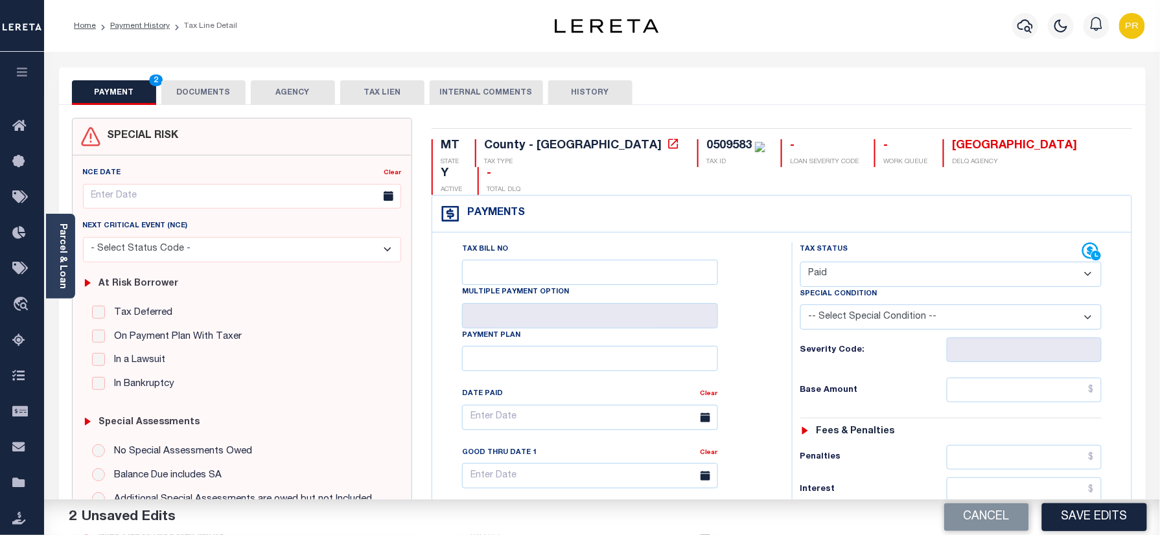
click at [220, 94] on button "DOCUMENTS" at bounding box center [203, 92] width 84 height 25
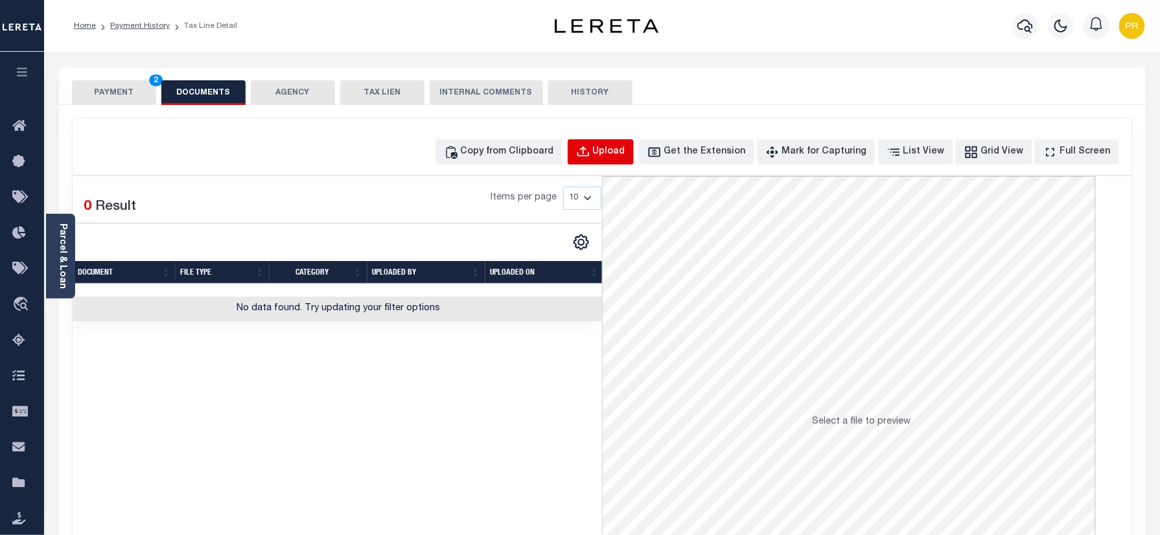
click at [626, 156] on div "Upload" at bounding box center [609, 152] width 32 height 14
select select "POP"
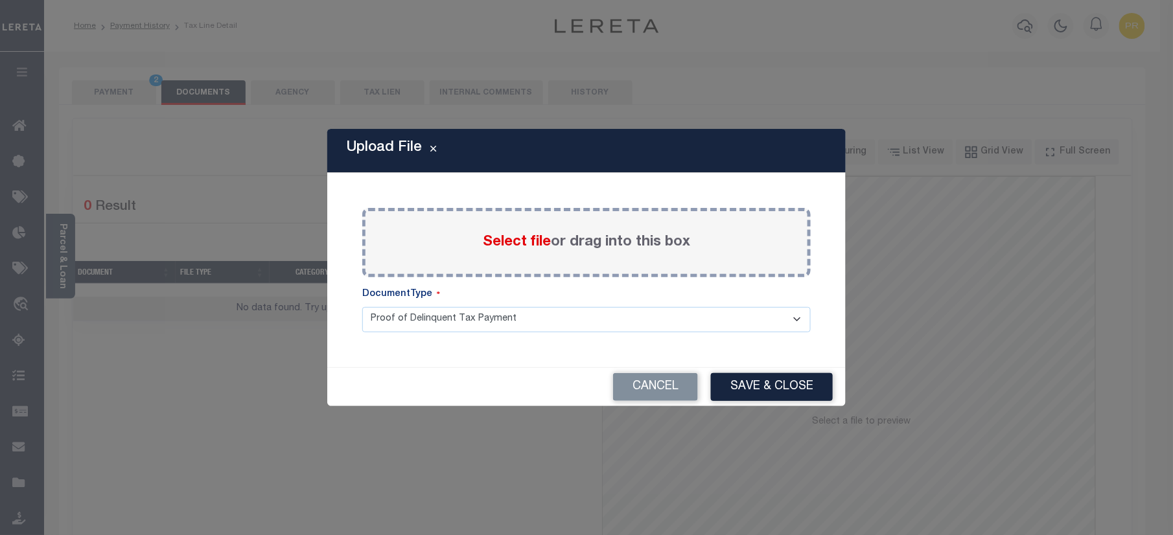
click at [637, 244] on label "Select file or drag into this box" at bounding box center [586, 242] width 207 height 21
click at [0, 0] on input "Select file or drag into this box" at bounding box center [0, 0] width 0 height 0
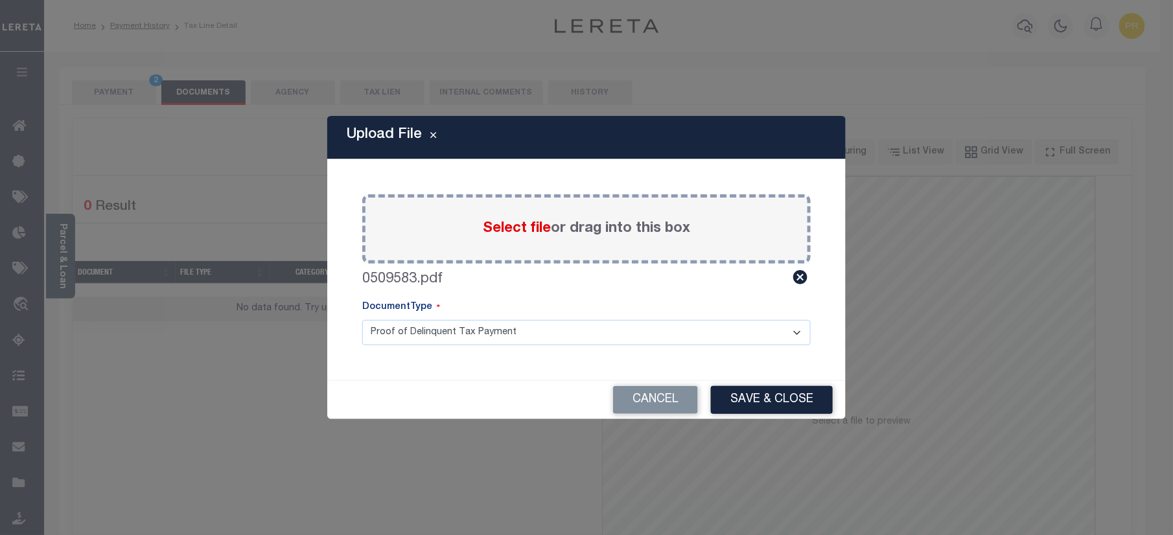
click at [426, 332] on select "Proof of Delinquent Tax Payment" at bounding box center [586, 332] width 449 height 25
click at [362, 320] on select "Proof of Delinquent Tax Payment" at bounding box center [586, 332] width 449 height 25
click at [779, 399] on button "Save & Close" at bounding box center [772, 400] width 122 height 28
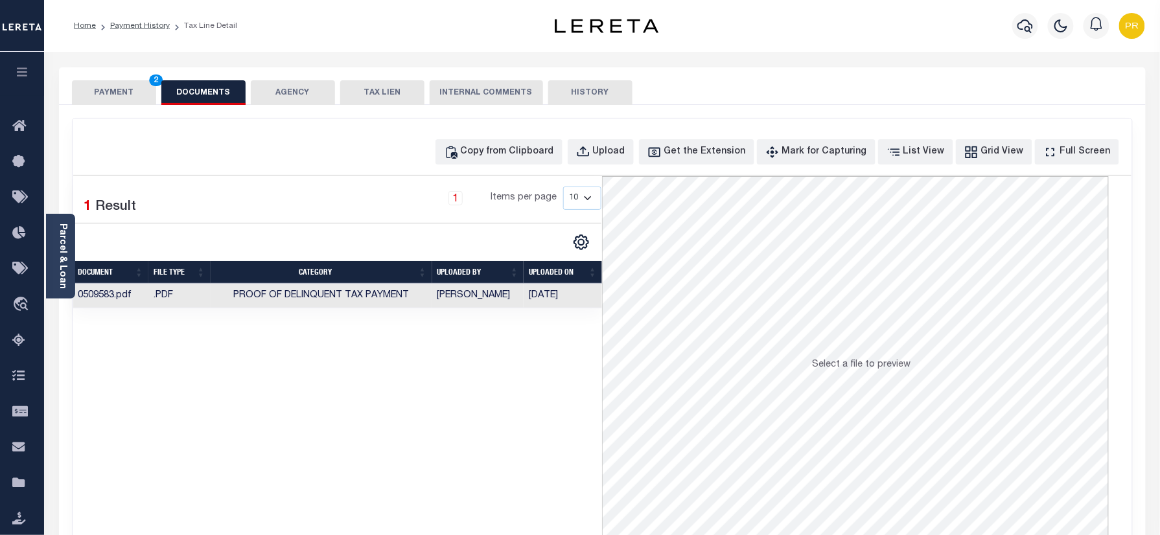
click at [117, 87] on button "PAYMENT 2" at bounding box center [114, 92] width 84 height 25
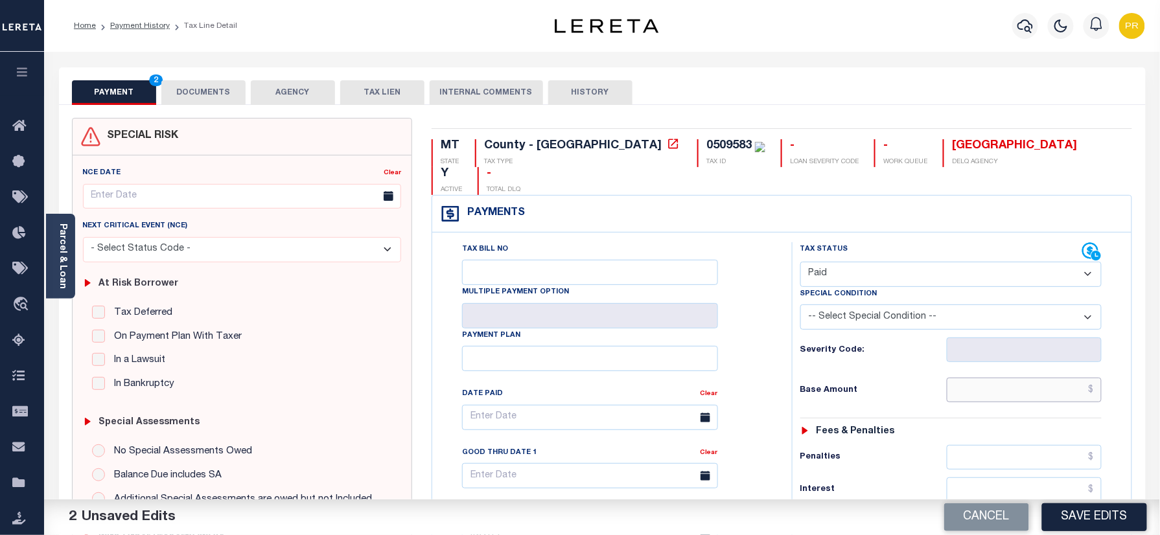
click at [976, 378] on input "text" at bounding box center [1025, 390] width 156 height 25
paste input "574.79"
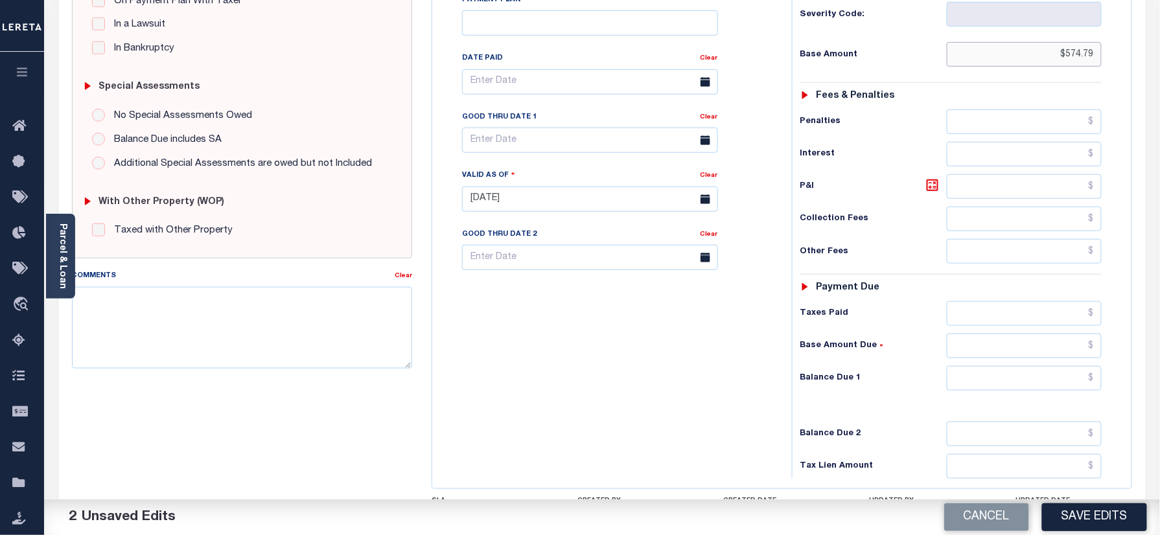
scroll to position [423, 0]
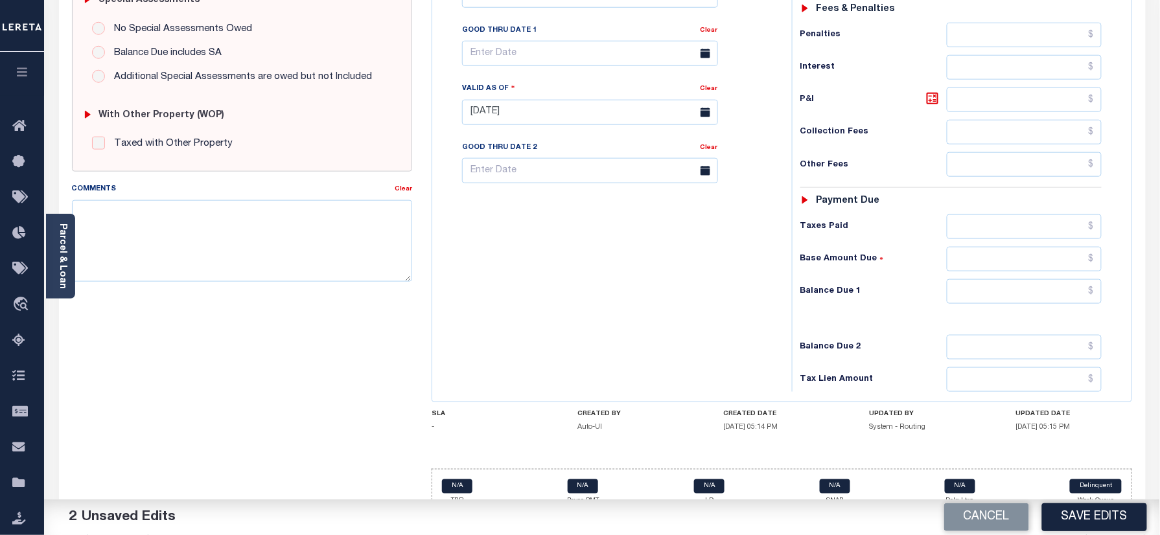
type input "$574.79"
drag, startPoint x: 1017, startPoint y: 270, endPoint x: 992, endPoint y: 261, distance: 26.5
click at [1017, 279] on input "text" at bounding box center [1025, 291] width 156 height 25
type input "$0.00"
click at [1087, 512] on button "Save Edits" at bounding box center [1094, 518] width 105 height 28
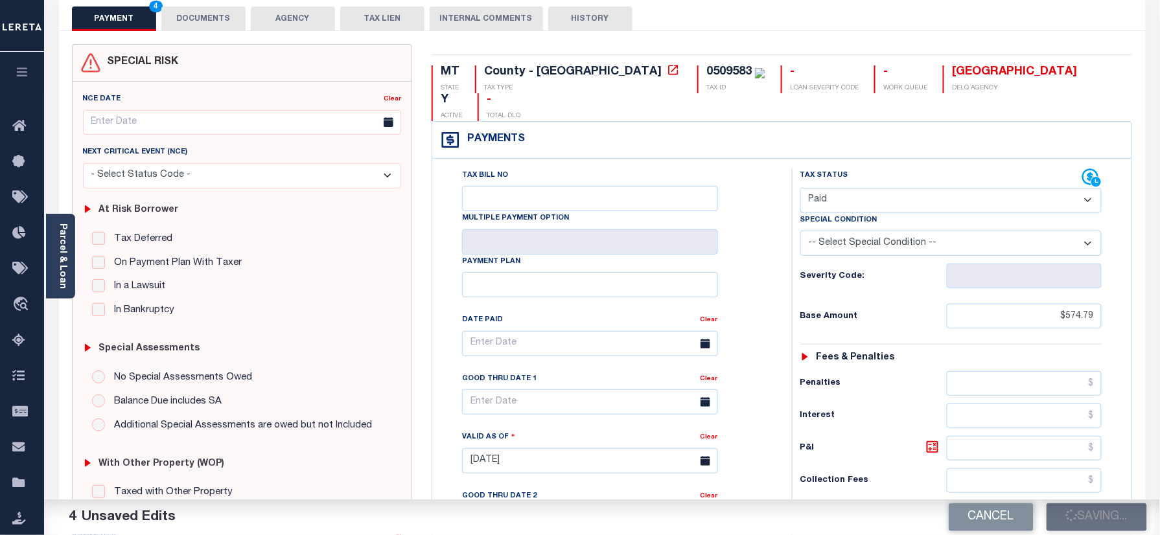
scroll to position [0, 0]
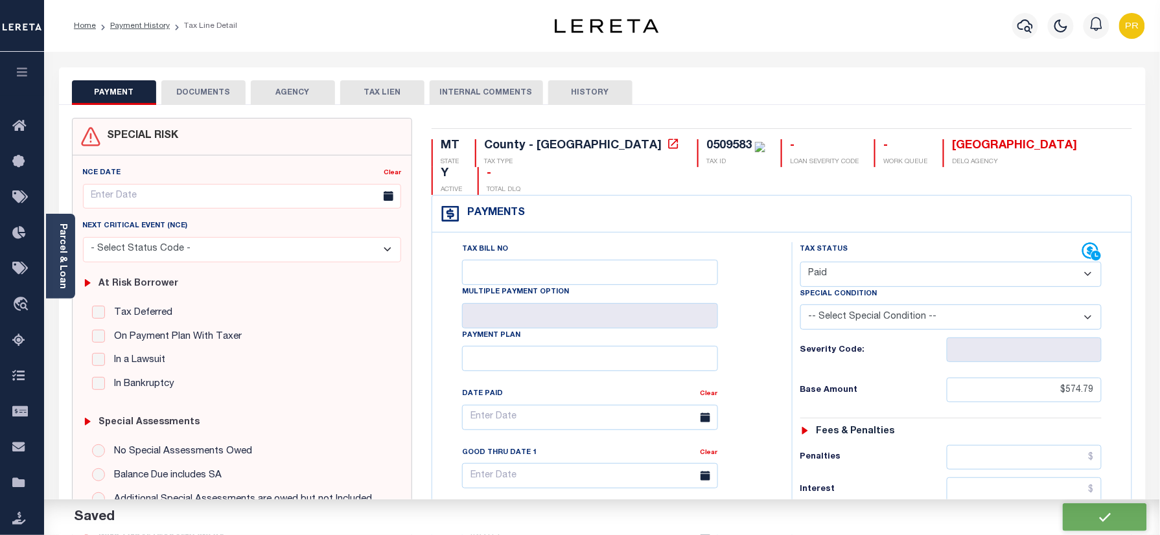
checkbox input "false"
type input "$574.79"
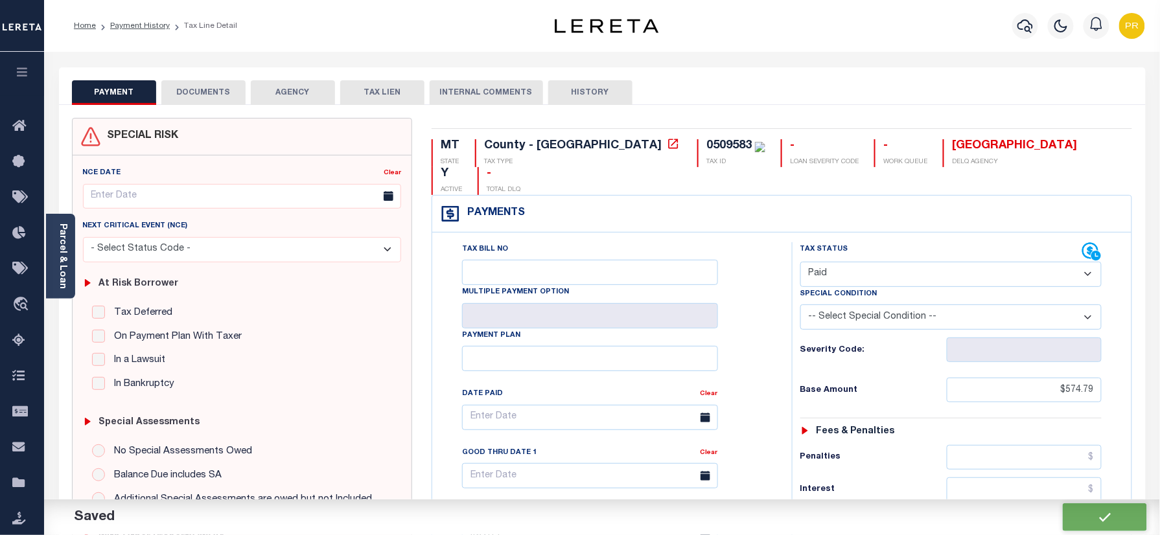
type input "$0"
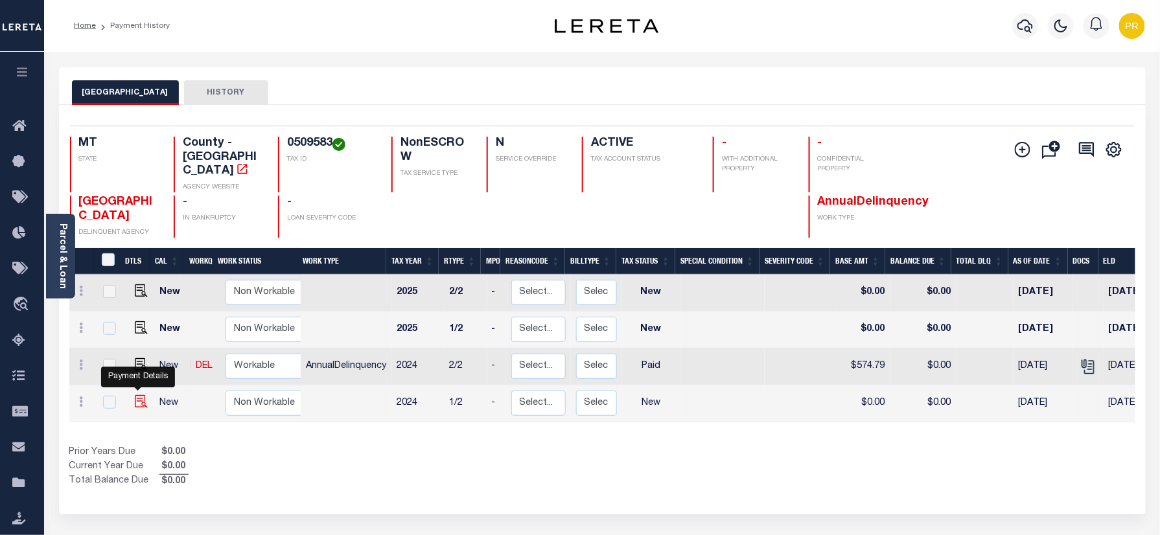
click at [136, 395] on img "" at bounding box center [141, 401] width 13 height 13
checkbox input "true"
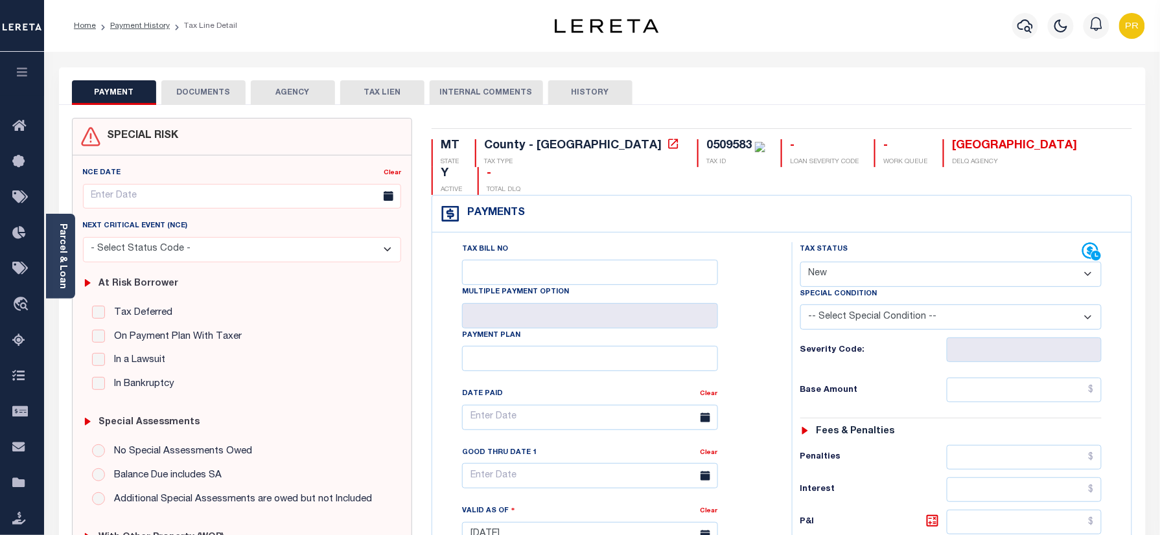
click at [857, 262] on select "- Select Status Code - Open Due/Unpaid Paid Incomplete No Tax Due Internal Refu…" at bounding box center [952, 274] width 302 height 25
select select "PYD"
click at [801, 262] on select "- Select Status Code - Open Due/Unpaid Paid Incomplete No Tax Due Internal Refu…" at bounding box center [952, 274] width 302 height 25
type input "[DATE]"
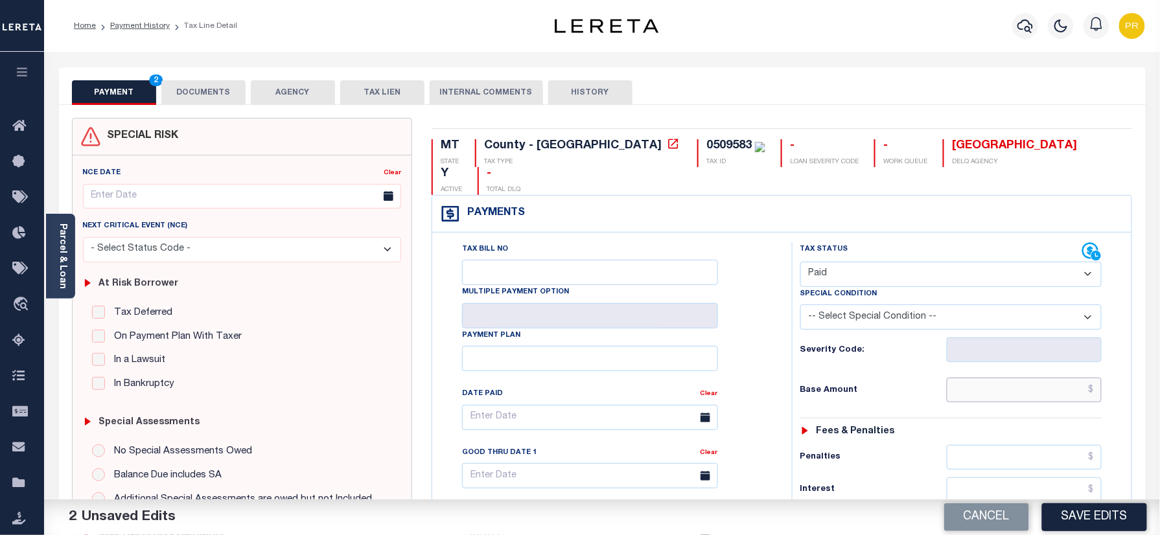
click at [1007, 378] on input "text" at bounding box center [1025, 390] width 156 height 25
paste input "574.83"
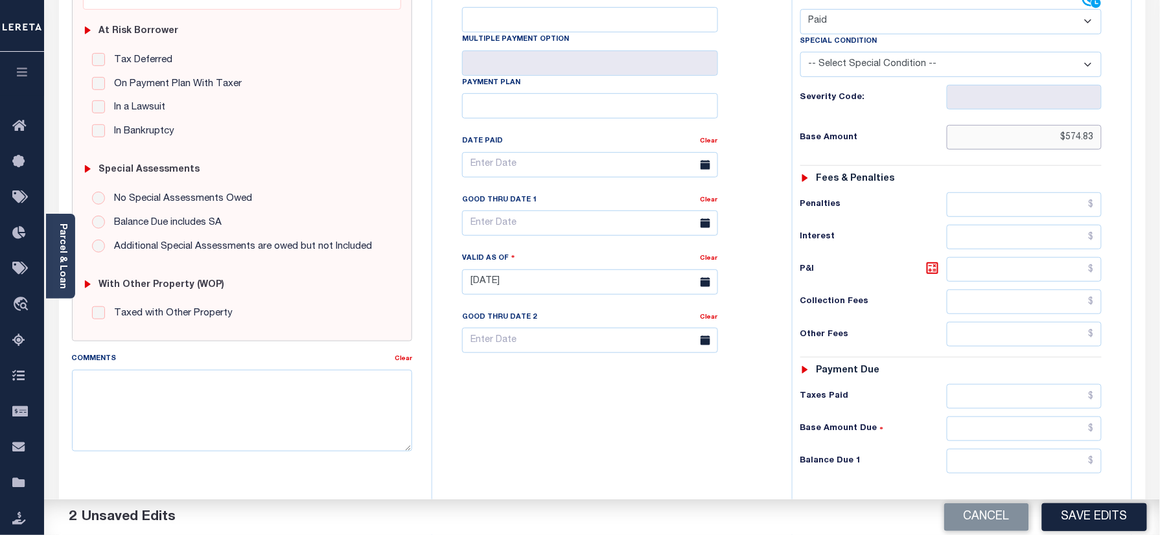
scroll to position [426, 0]
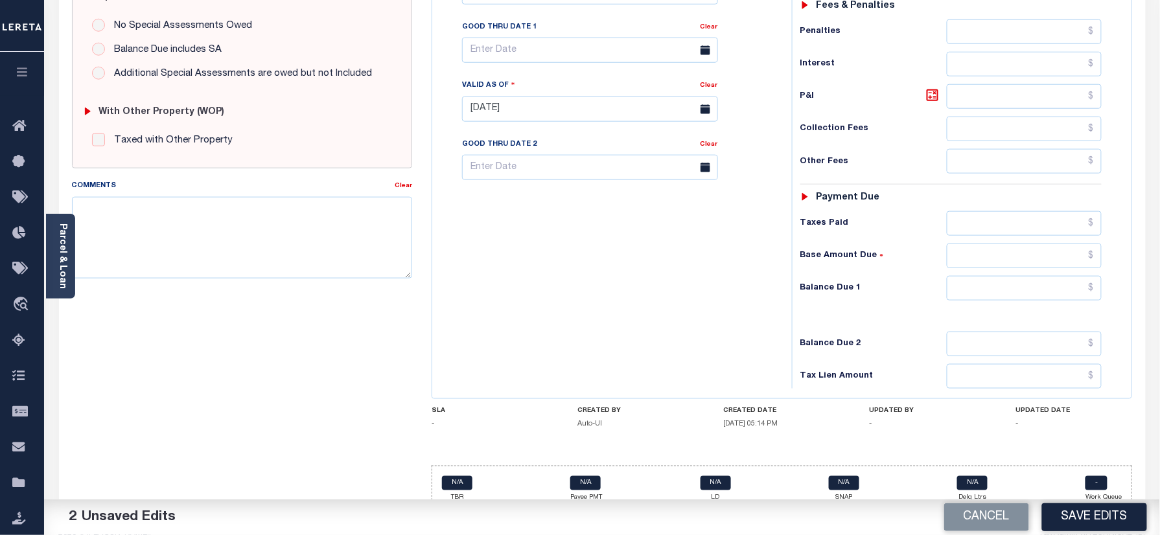
type input "$574.83"
click at [1077, 276] on input "text" at bounding box center [1025, 288] width 156 height 25
type input "$0.00"
click at [660, 291] on div "Tax Bill No Multiple Payment Option Payment Plan Clear" at bounding box center [609, 103] width 347 height 572
click at [1118, 512] on button "Save Edits" at bounding box center [1094, 518] width 105 height 28
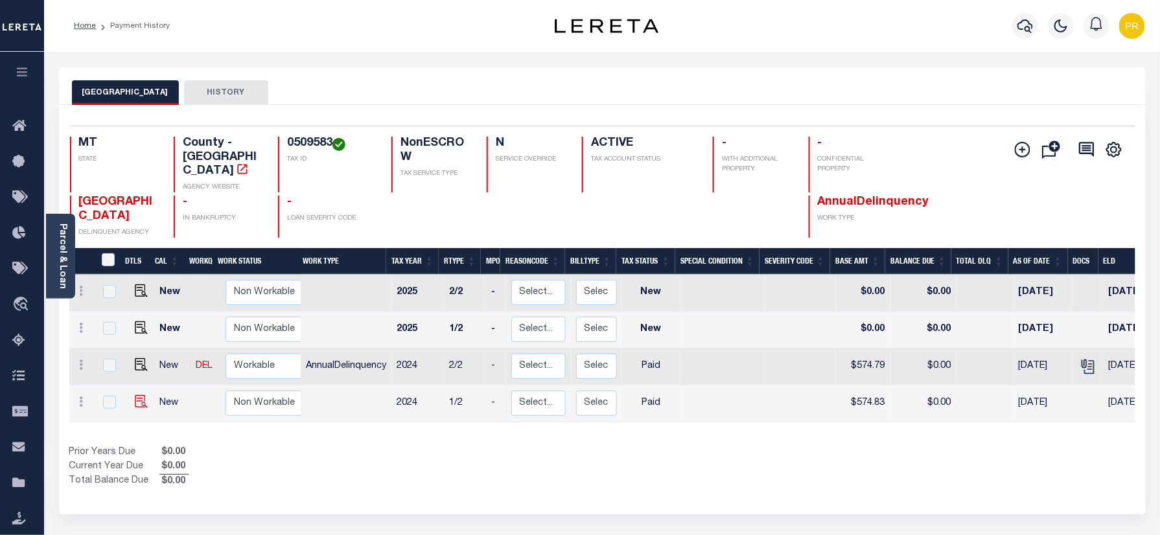
click at [137, 395] on img "" at bounding box center [141, 401] width 13 height 13
checkbox input "true"
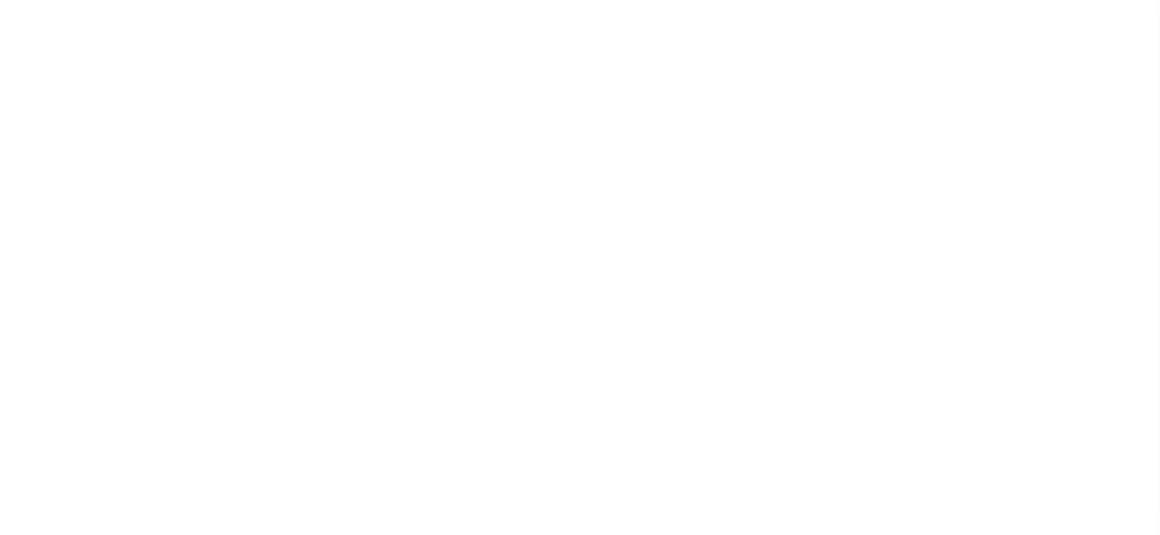
select select "PYD"
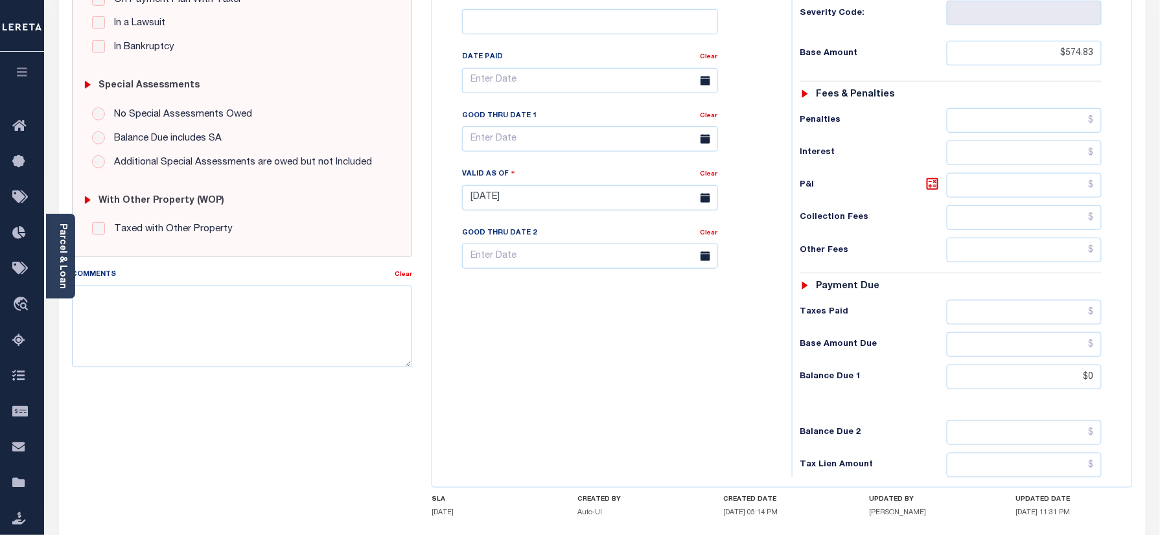
scroll to position [425, 0]
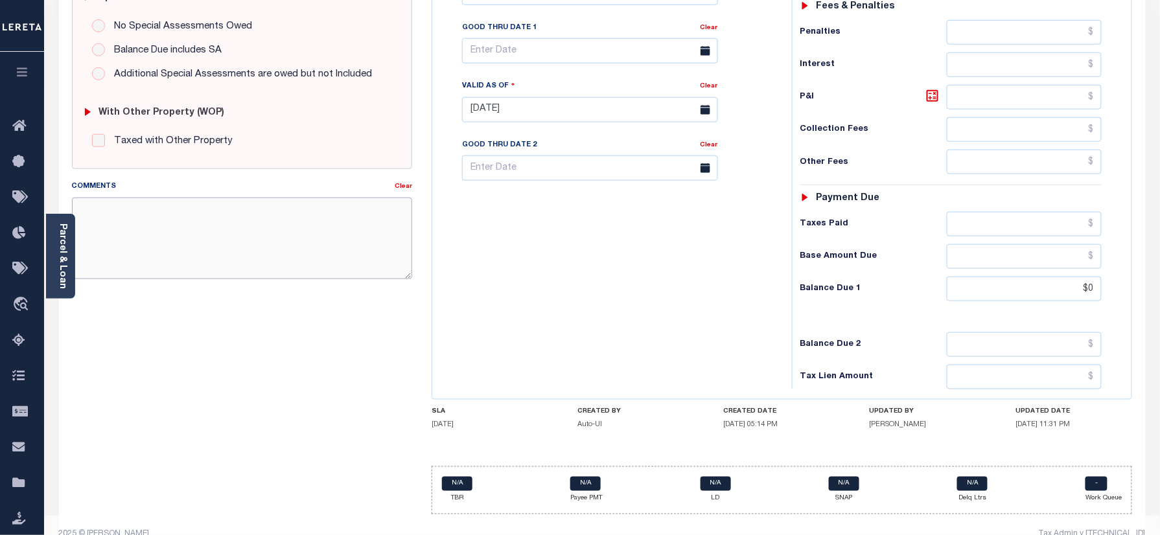
click at [279, 257] on textarea "Comments" at bounding box center [242, 239] width 341 height 82
paste textarea "Please refer 2024 2/2 line for Tax Supporting Document."
type textarea "Please refer 2024 2/2 line for Tax Supporting Document."
click at [589, 268] on div "Tax Bill No Multiple Payment Option Payment Plan Clear" at bounding box center [609, 103] width 347 height 572
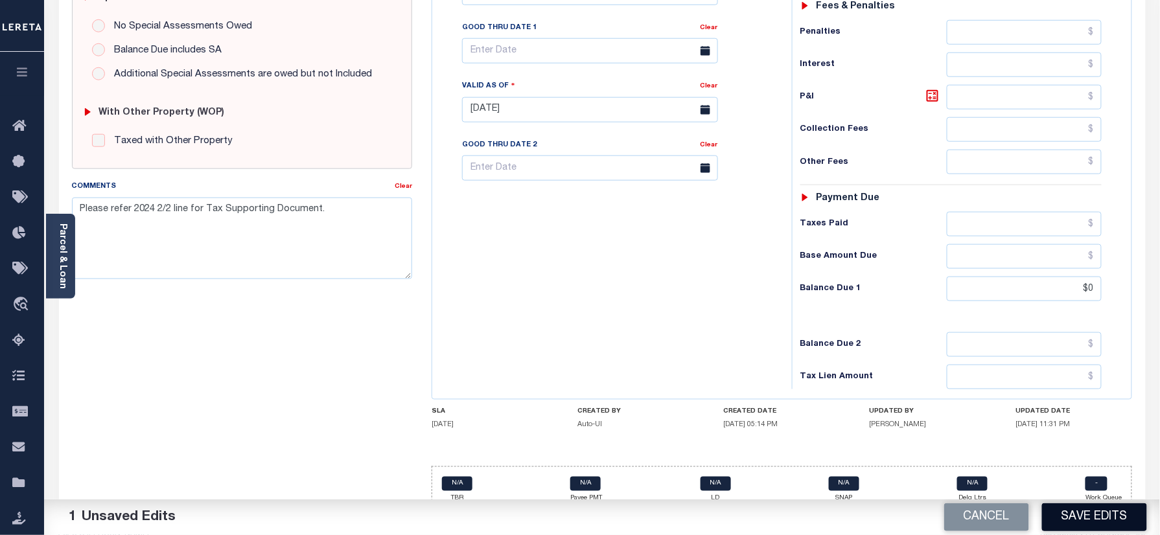
click at [1077, 512] on button "Save Edits" at bounding box center [1094, 518] width 105 height 28
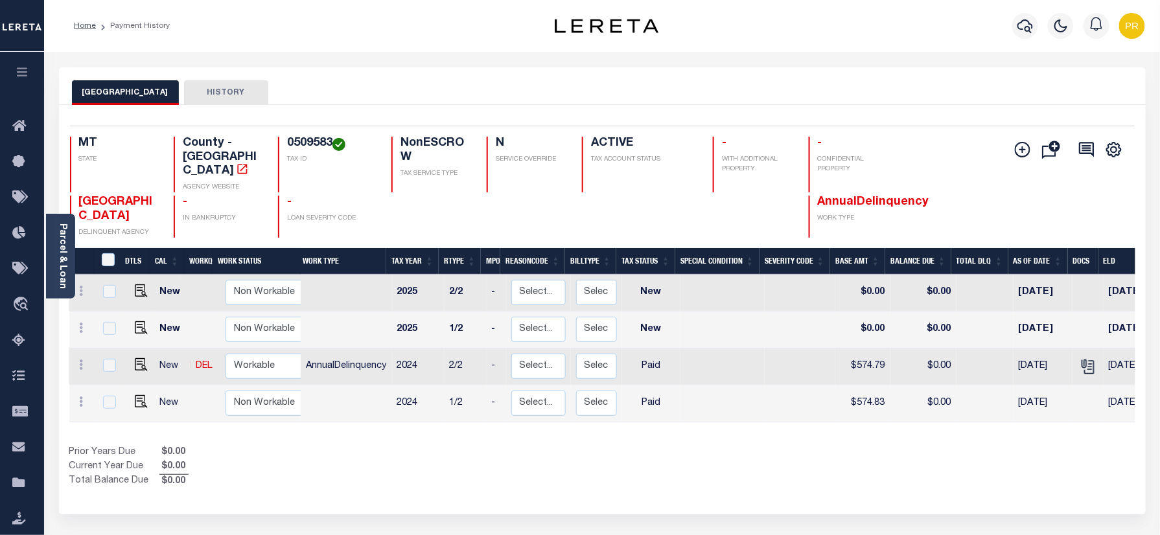
click at [322, 143] on h4 "0509583" at bounding box center [331, 144] width 89 height 14
copy h4 "0509583"
click at [58, 250] on link "Parcel & Loan" at bounding box center [62, 256] width 9 height 65
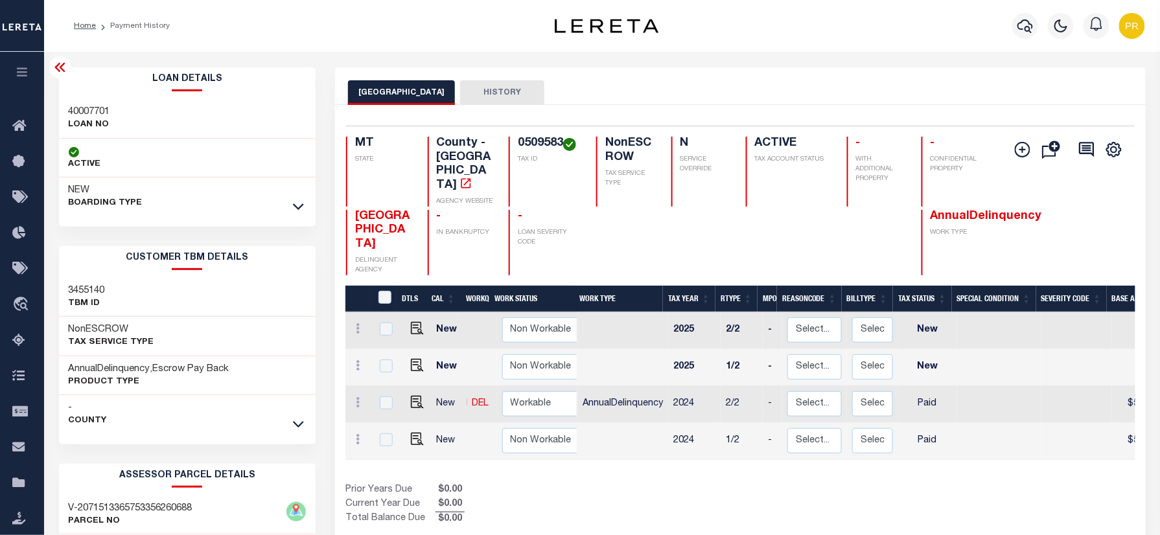
click at [91, 108] on h3 "40007701" at bounding box center [89, 112] width 41 height 13
copy h3 "40007701"
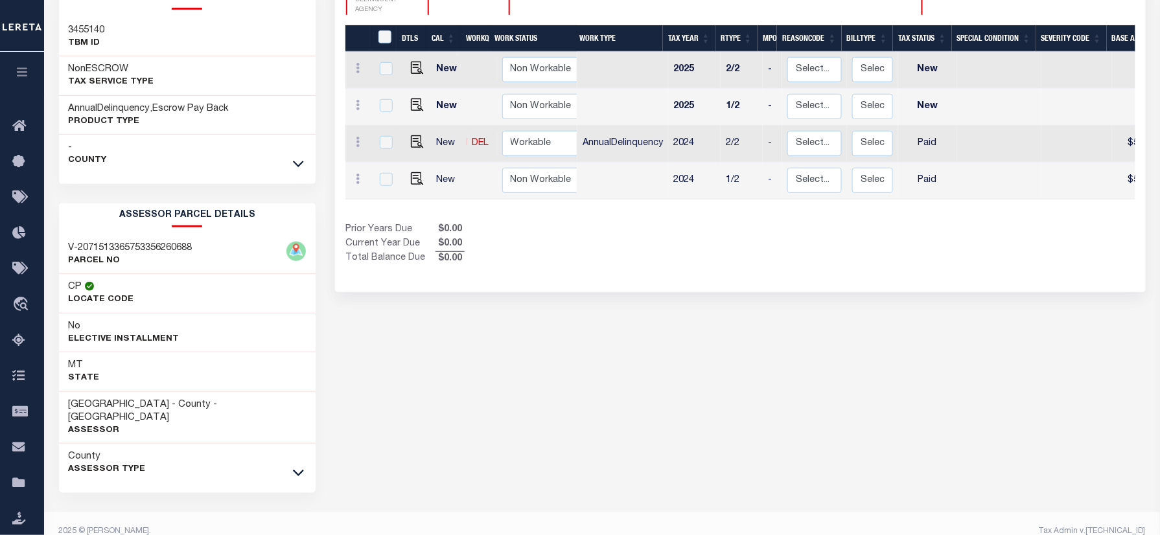
scroll to position [268, 0]
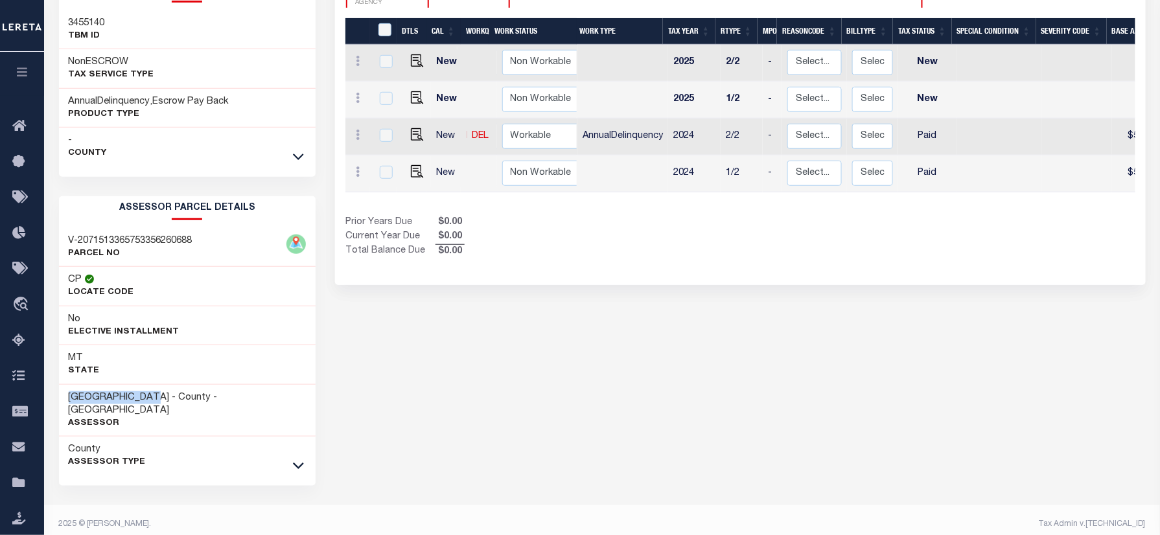
drag, startPoint x: 159, startPoint y: 401, endPoint x: 65, endPoint y: 403, distance: 94.7
click at [65, 403] on div "FLATHEAD COUNTY - County - MT Assessor" at bounding box center [187, 411] width 257 height 53
copy h3 "FLATHEAD COUNTY"
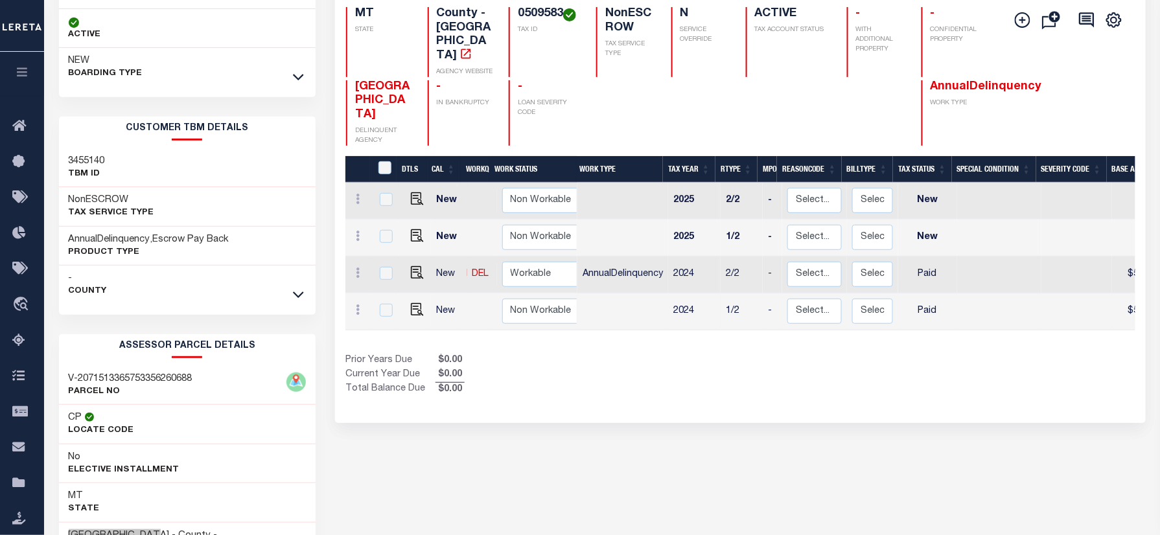
scroll to position [0, 0]
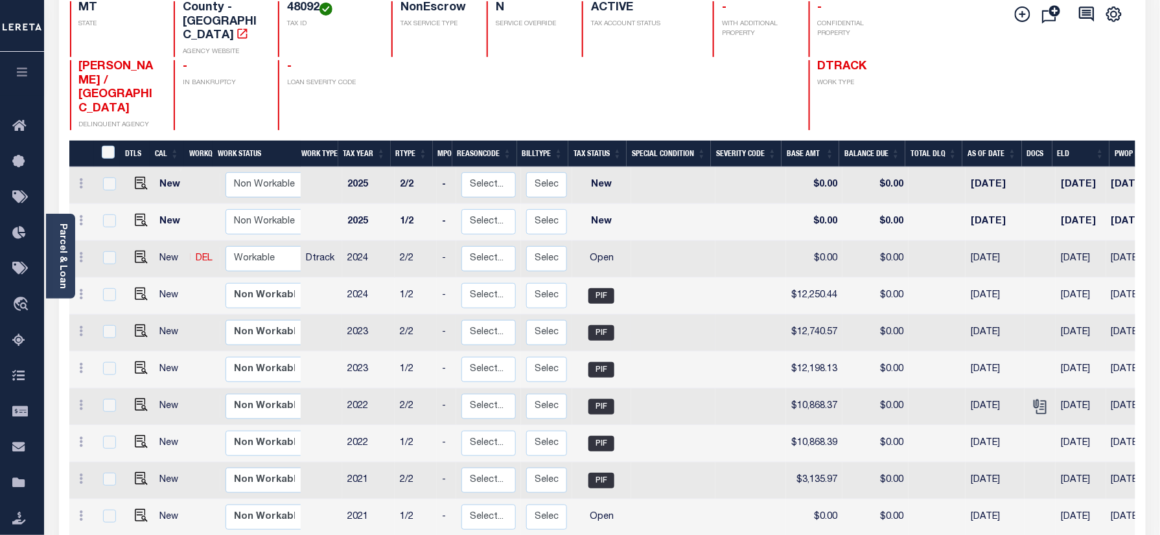
scroll to position [172, 0]
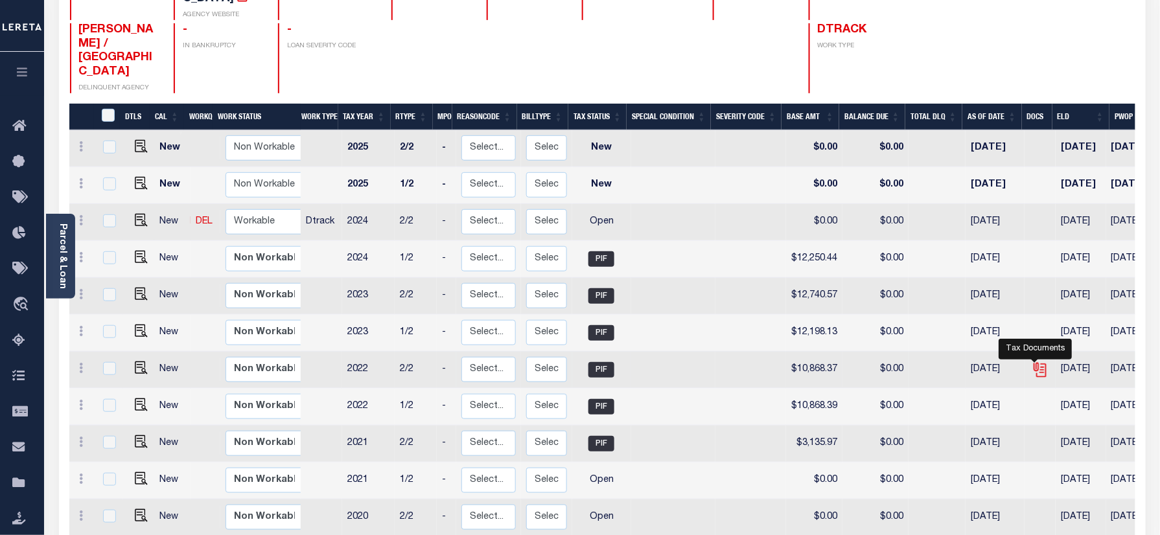
click at [1033, 362] on icon "" at bounding box center [1040, 370] width 17 height 17
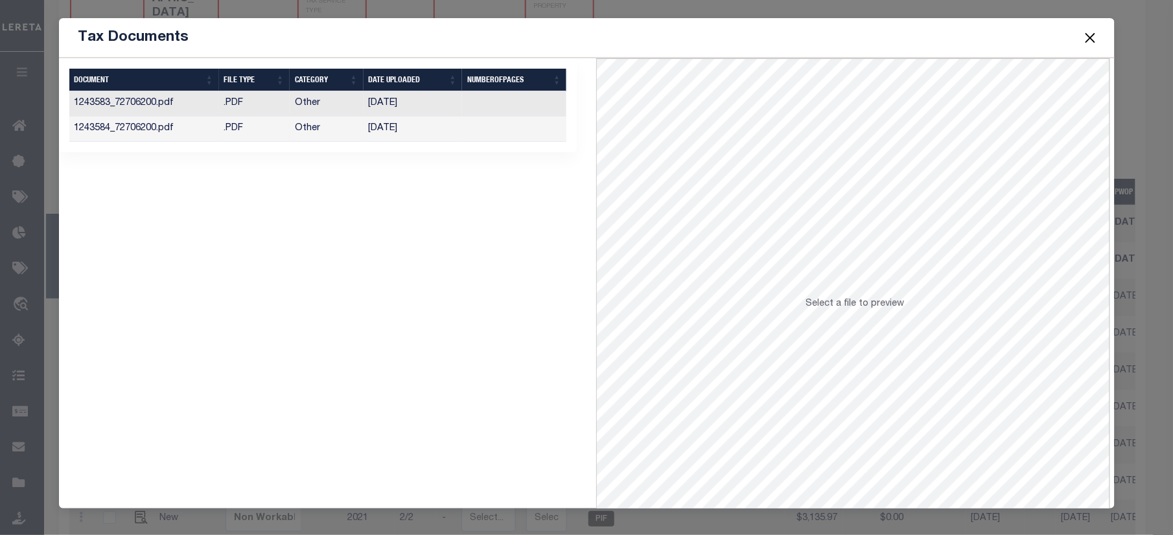
click at [522, 121] on td at bounding box center [514, 129] width 104 height 25
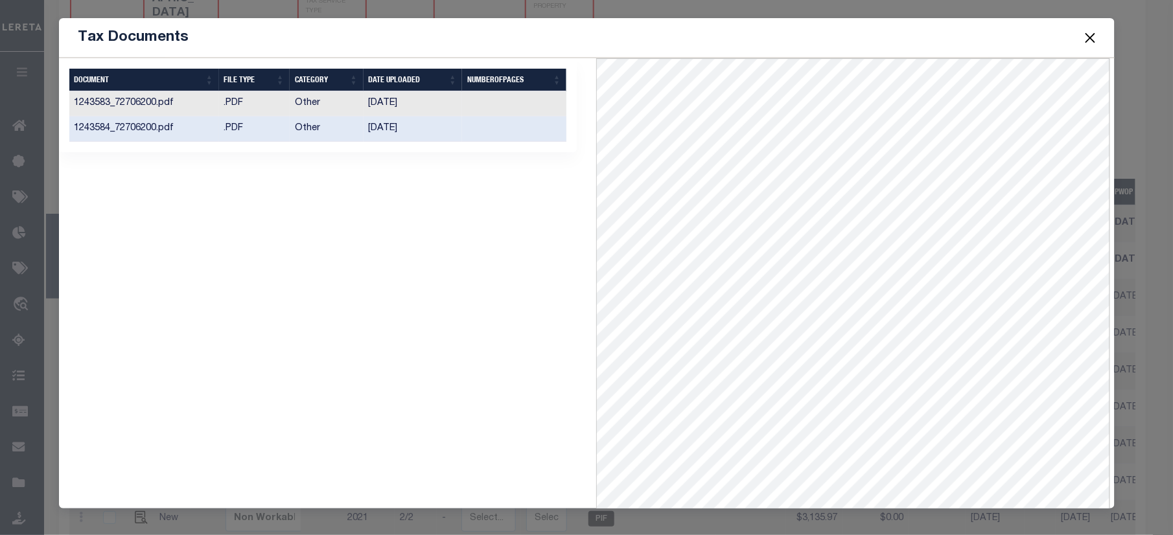
click at [530, 99] on td at bounding box center [514, 103] width 104 height 25
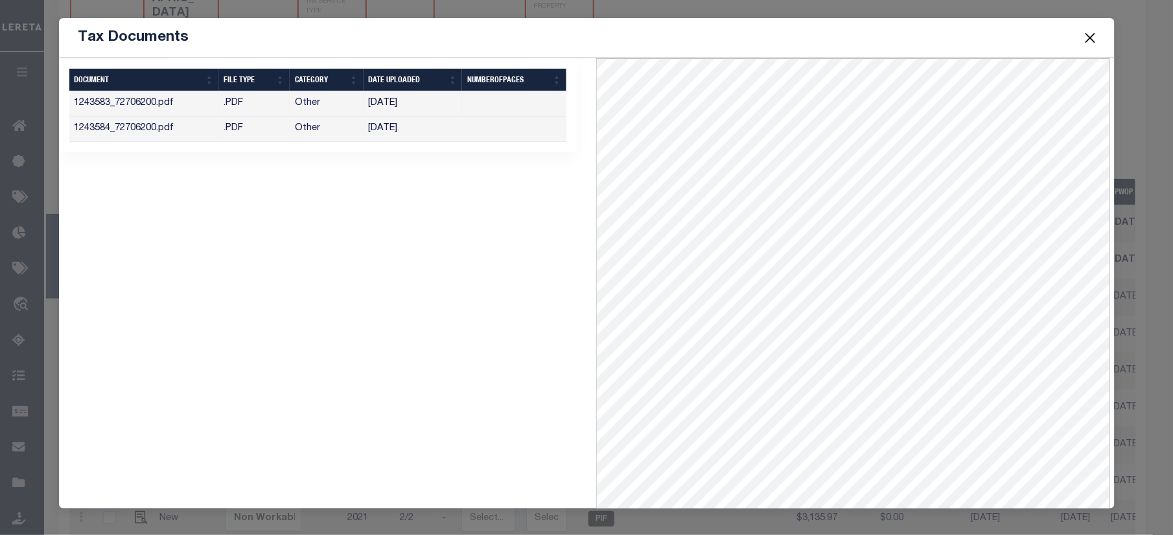
click at [1092, 34] on button "Close" at bounding box center [1090, 37] width 17 height 17
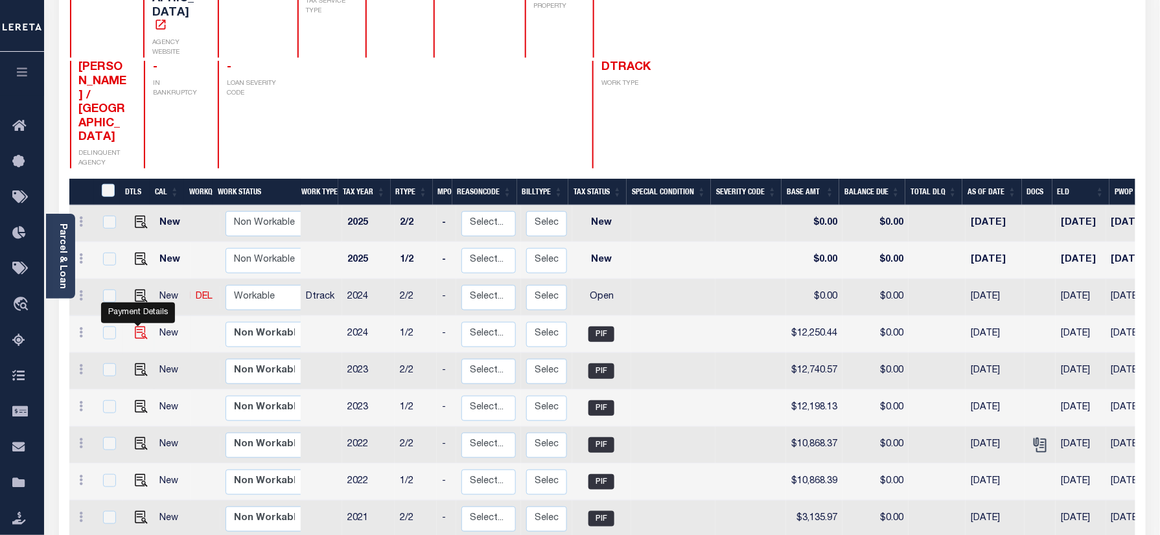
click at [143, 327] on img "" at bounding box center [141, 333] width 13 height 13
checkbox input "true"
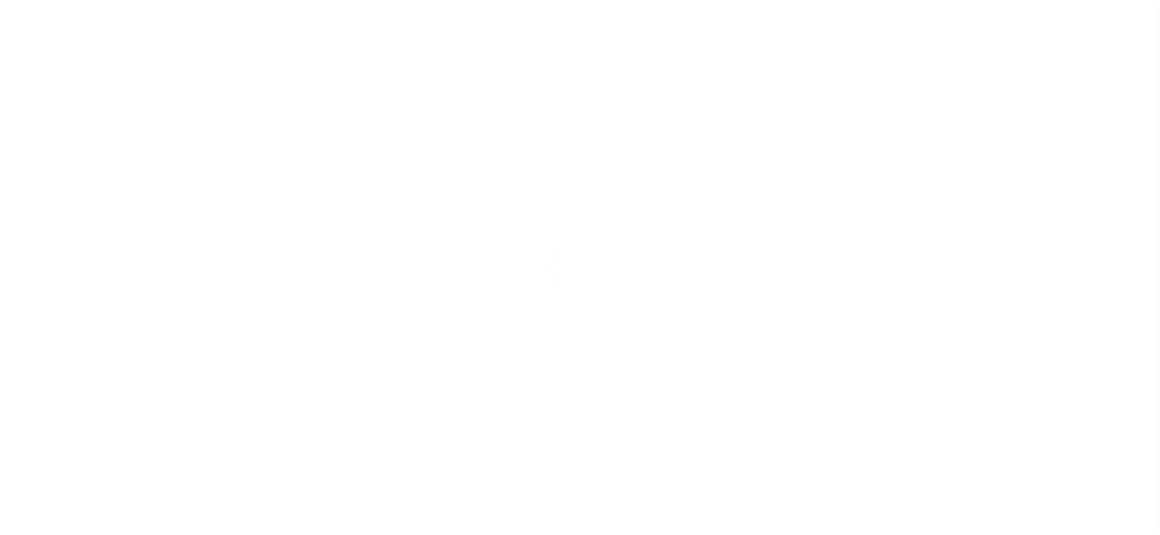
select select "PIF"
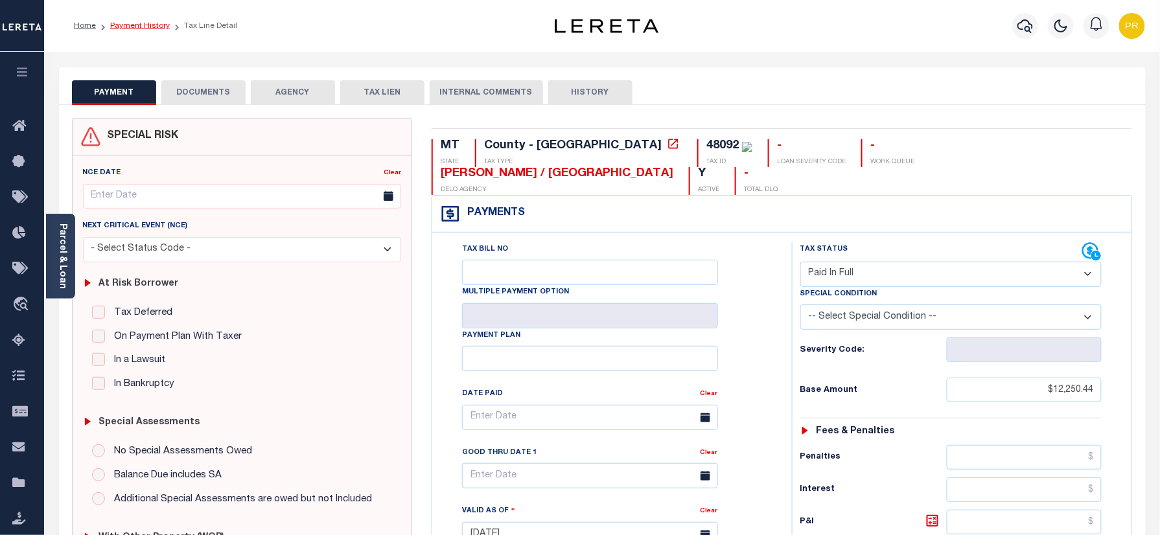
click at [136, 22] on link "Payment History" at bounding box center [140, 26] width 60 height 8
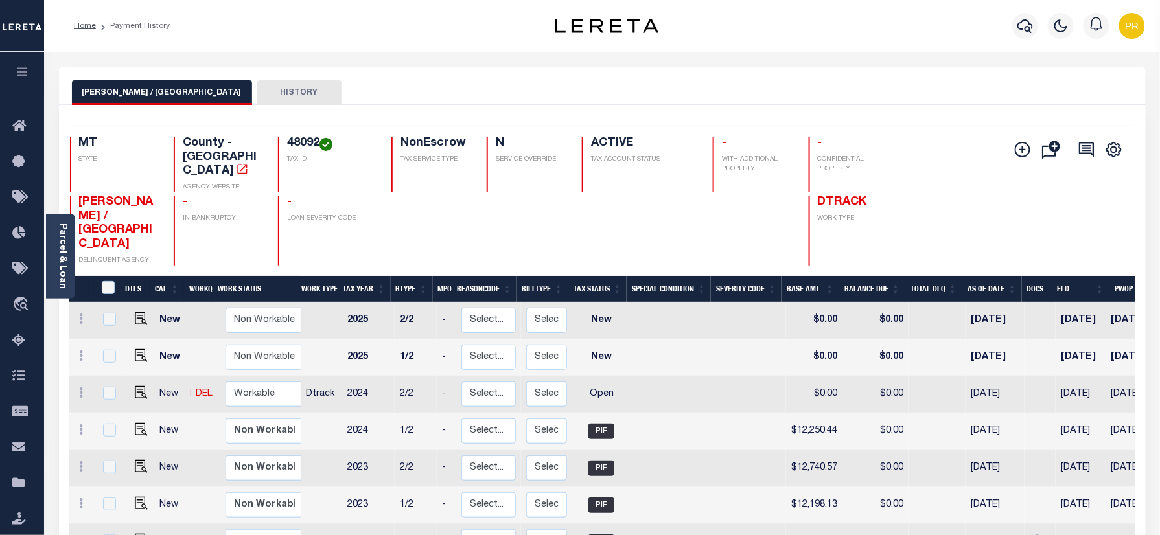
click at [291, 140] on h4 "48092" at bounding box center [331, 144] width 89 height 14
copy h4 "48092"
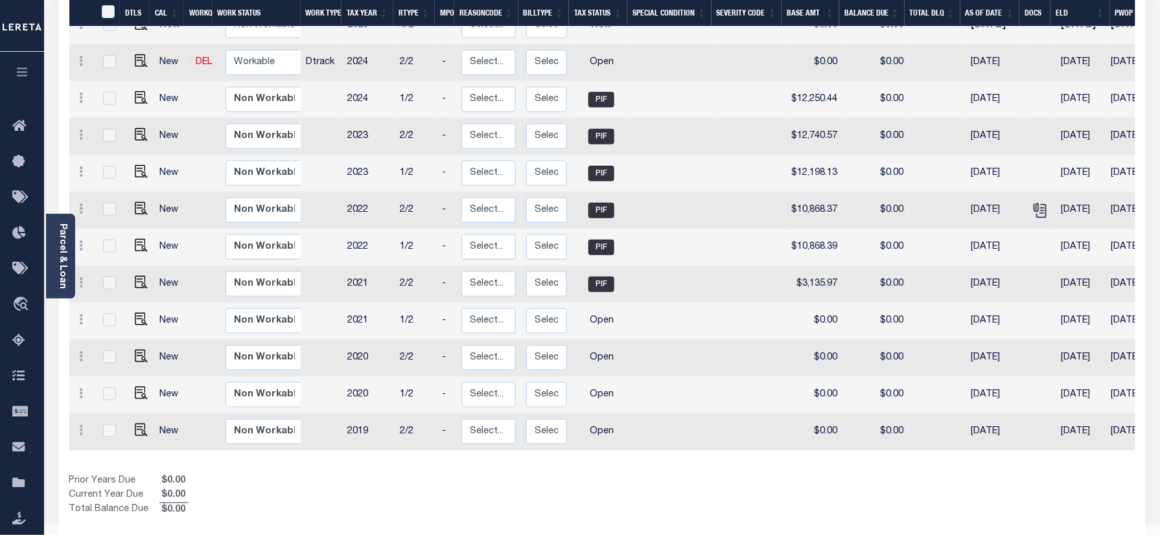
scroll to position [73, 0]
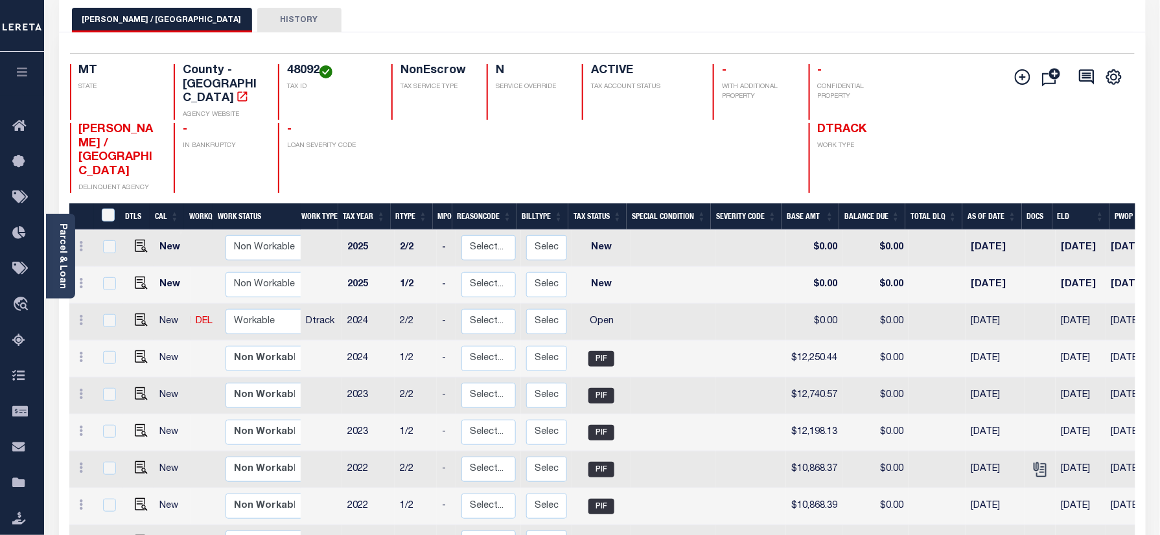
click at [301, 71] on h4 "48092" at bounding box center [331, 71] width 89 height 14
click at [71, 260] on div "Parcel & Loan" at bounding box center [60, 256] width 29 height 85
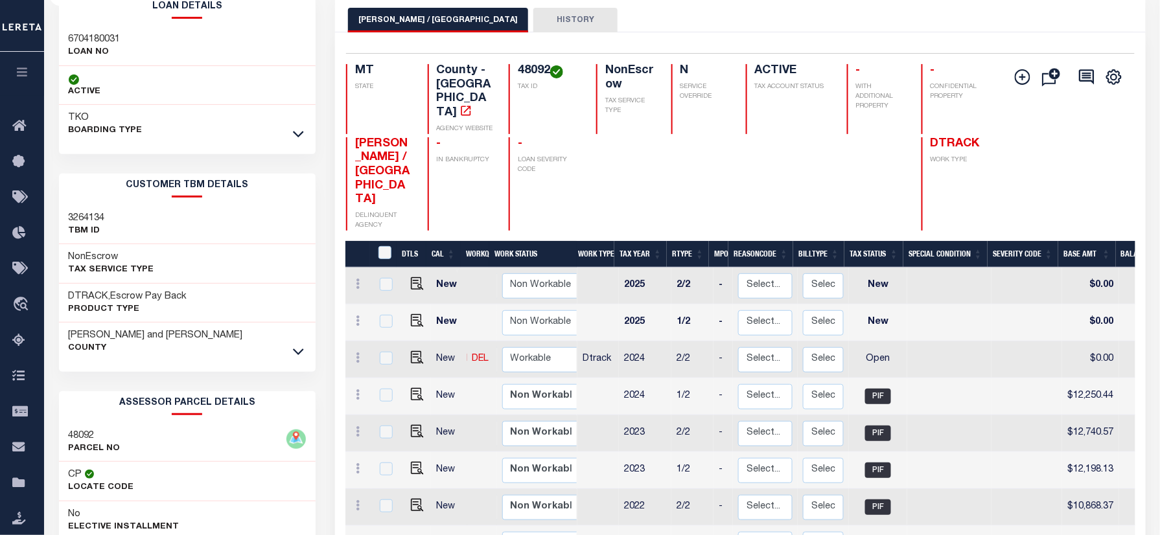
click at [546, 73] on h4 "48092" at bounding box center [549, 71] width 63 height 14
copy h4 "48092"
click at [412, 351] on img "" at bounding box center [417, 357] width 13 height 13
checkbox input "true"
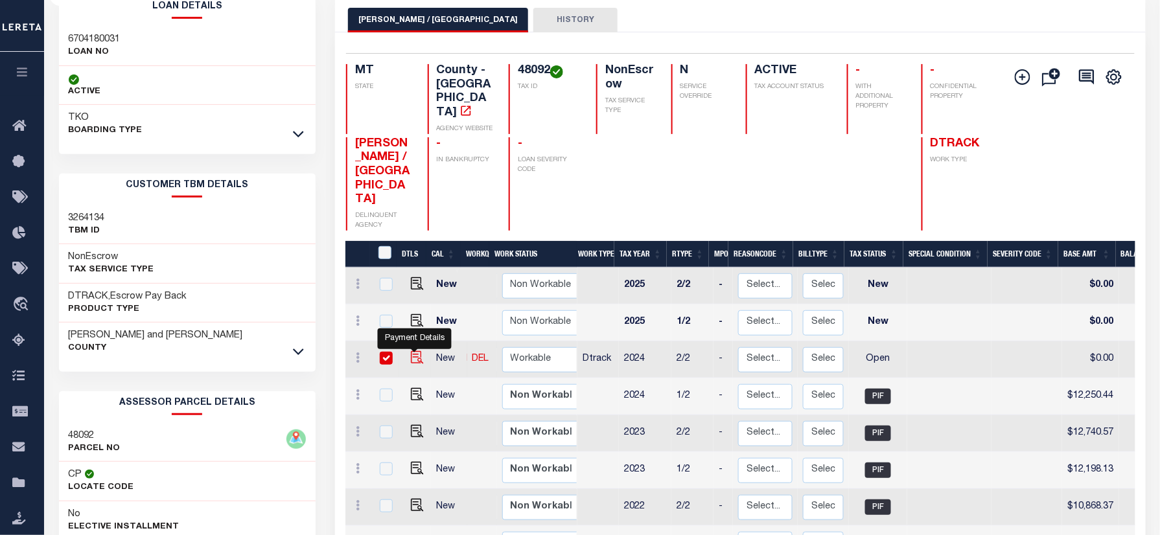
checkbox input "true"
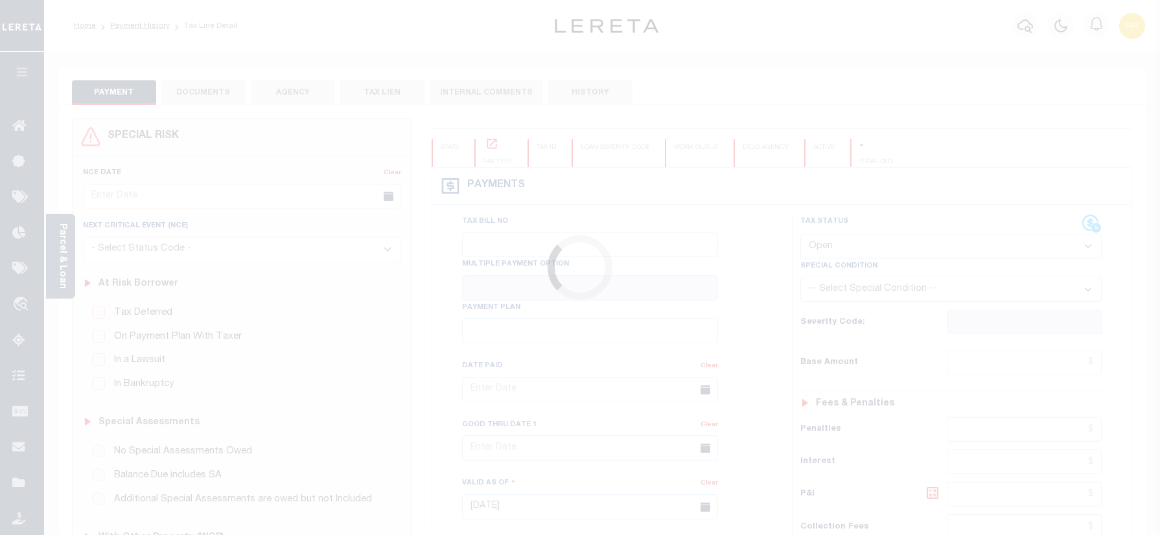
select select "OP2"
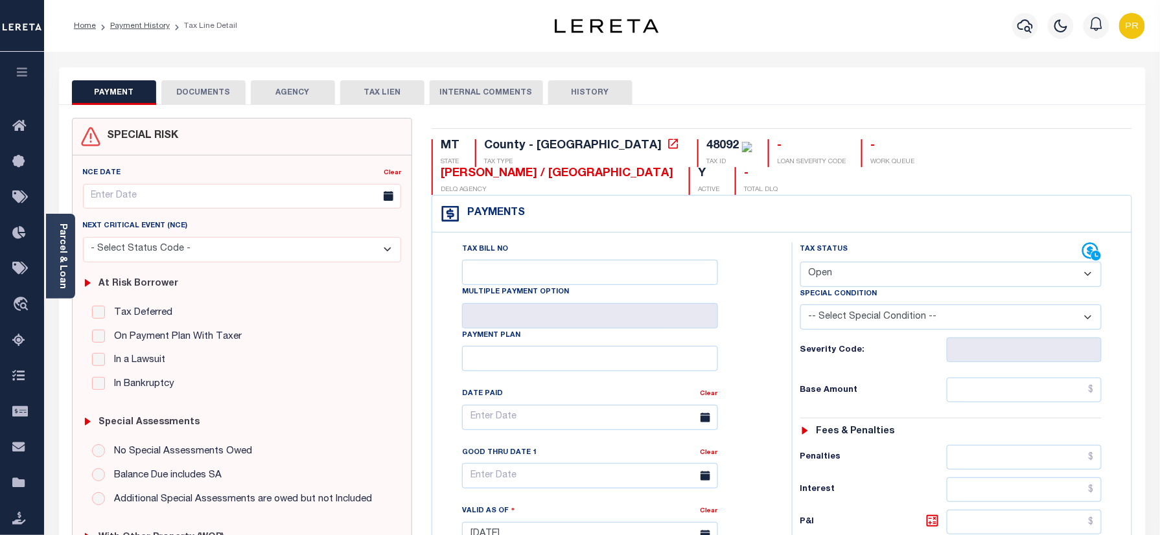
drag, startPoint x: 62, startPoint y: 258, endPoint x: 232, endPoint y: 277, distance: 171.0
click at [62, 258] on link "Parcel & Loan" at bounding box center [62, 256] width 9 height 65
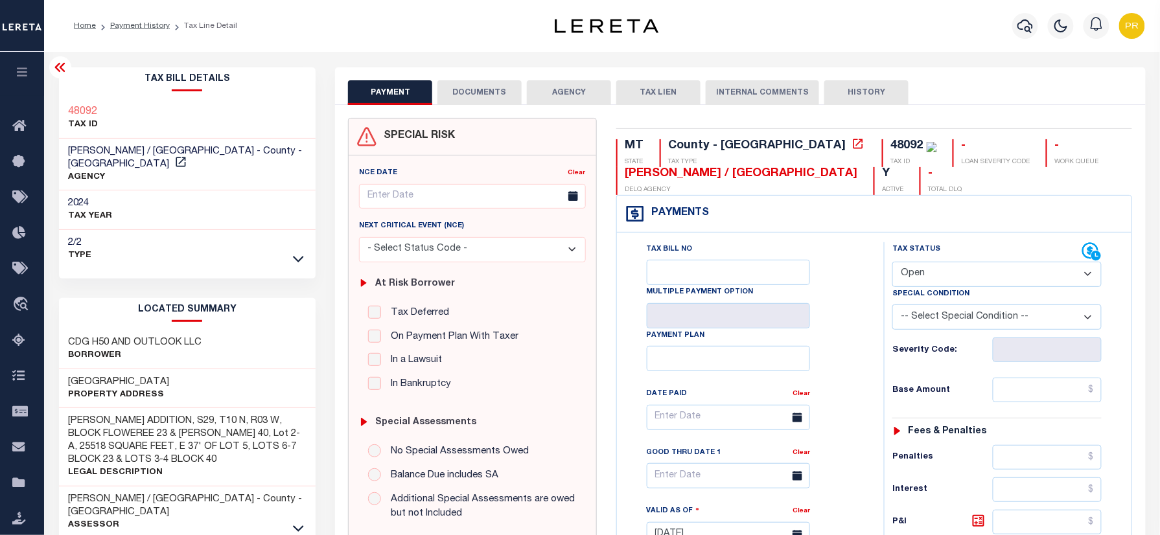
click at [84, 101] on div "48092 TAX ID" at bounding box center [187, 119] width 257 height 40
copy h3 "48092"
click at [143, 22] on link "Payment History" at bounding box center [140, 26] width 60 height 8
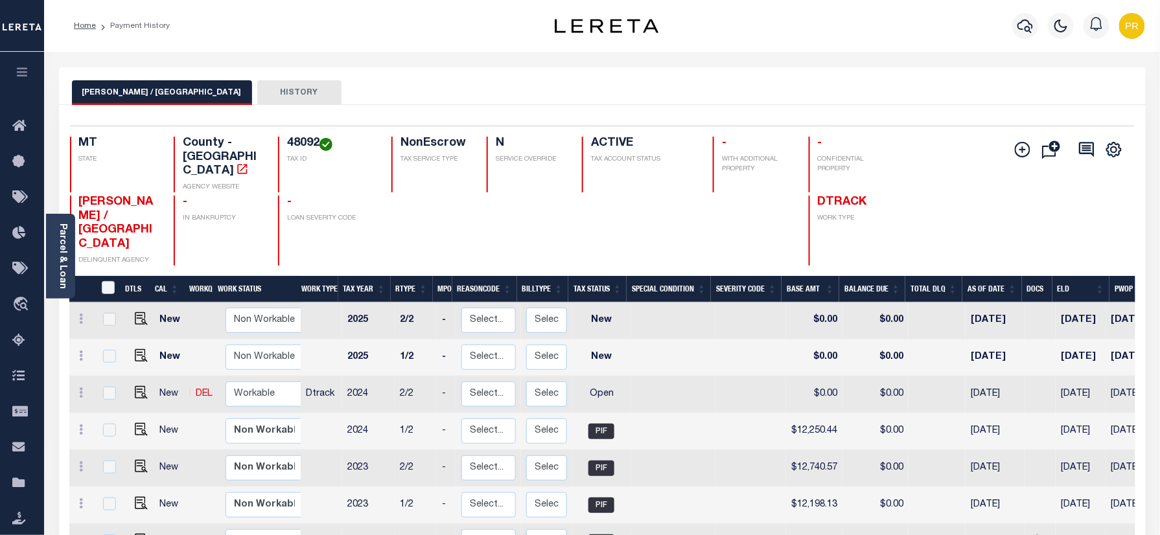
click at [823, 78] on div "[PERSON_NAME] / CLARK COUNTY HISTORY" at bounding box center [602, 86] width 1087 height 38
click at [947, 100] on div "[PERSON_NAME] / CLARK COUNTY HISTORY" at bounding box center [602, 92] width 1061 height 24
click at [895, 132] on div "Selected 13 Results 1 Items per page 25 50 100 MT STATE County - MT AGENCY WEBS…" at bounding box center [603, 196] width 1086 height 140
click at [888, 93] on div "[PERSON_NAME] / CLARK COUNTY HISTORY" at bounding box center [602, 92] width 1061 height 24
click at [913, 53] on div "Parcel & Loan Loan Details 6704180031 LOAN NO TKO" at bounding box center [602, 473] width 1107 height 843
